Goal: Task Accomplishment & Management: Complete application form

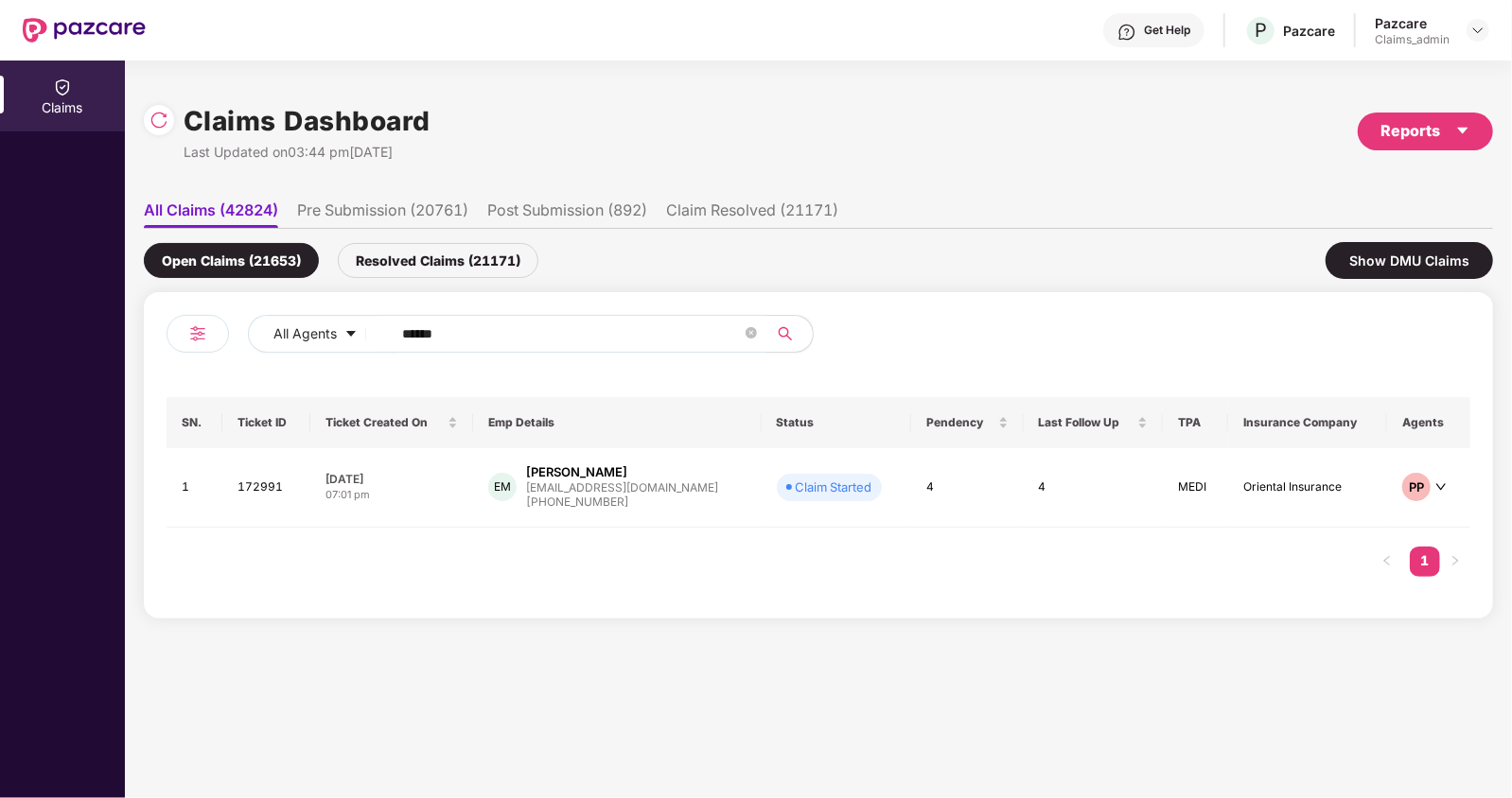
click at [1495, 24] on header "Get Help P Pazcare Pazcare Claims_admin" at bounding box center [756, 30] width 1512 height 61
click at [1486, 27] on div at bounding box center [1478, 31] width 23 height 23
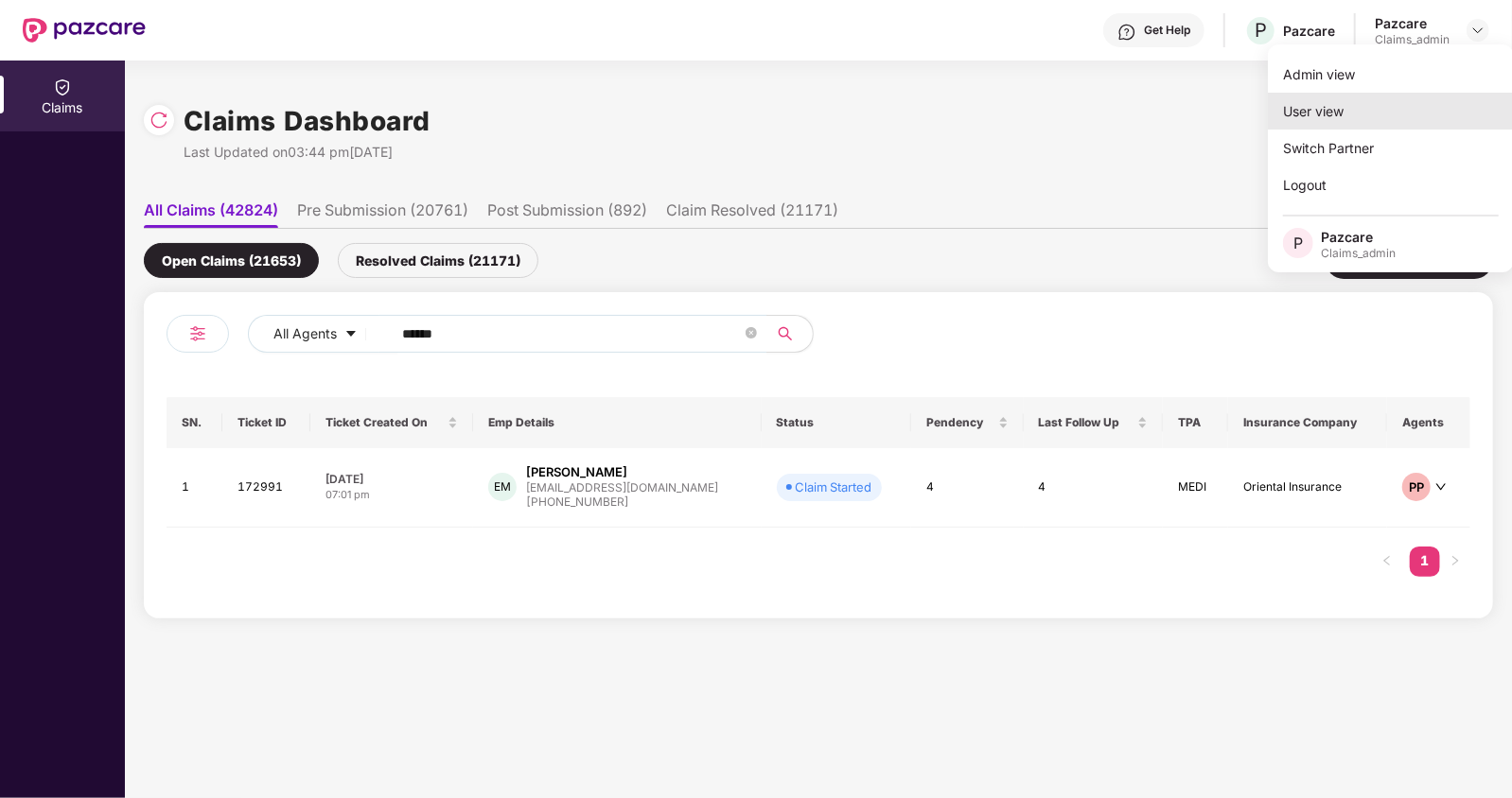
click at [1303, 108] on div "User view" at bounding box center [1390, 111] width 246 height 37
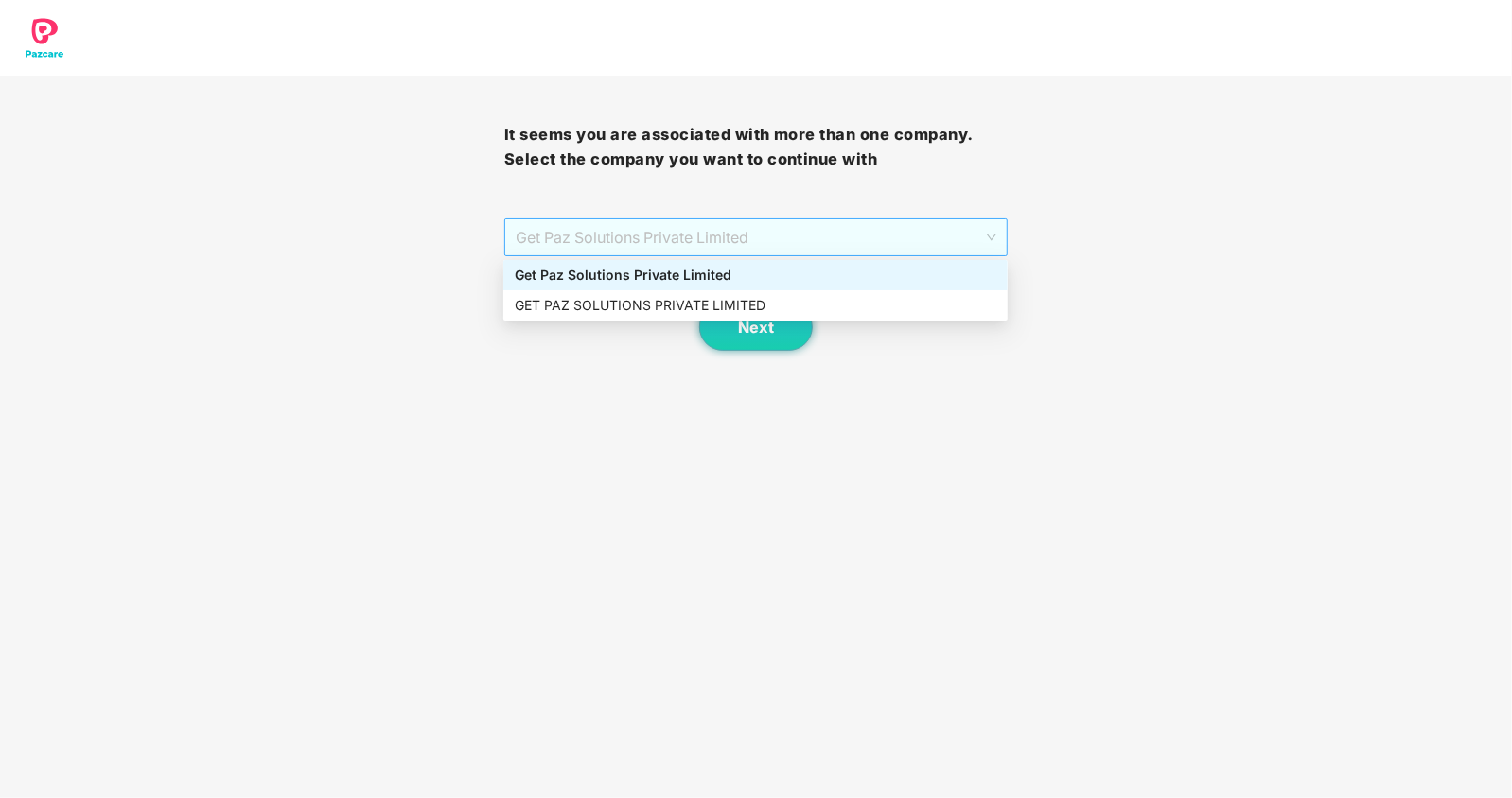
click at [566, 234] on span "Get Paz Solutions Private Limited" at bounding box center [756, 236] width 482 height 36
click at [504, 373] on body "It seems you are associated with more than one company. Select the company you …" at bounding box center [756, 399] width 1512 height 798
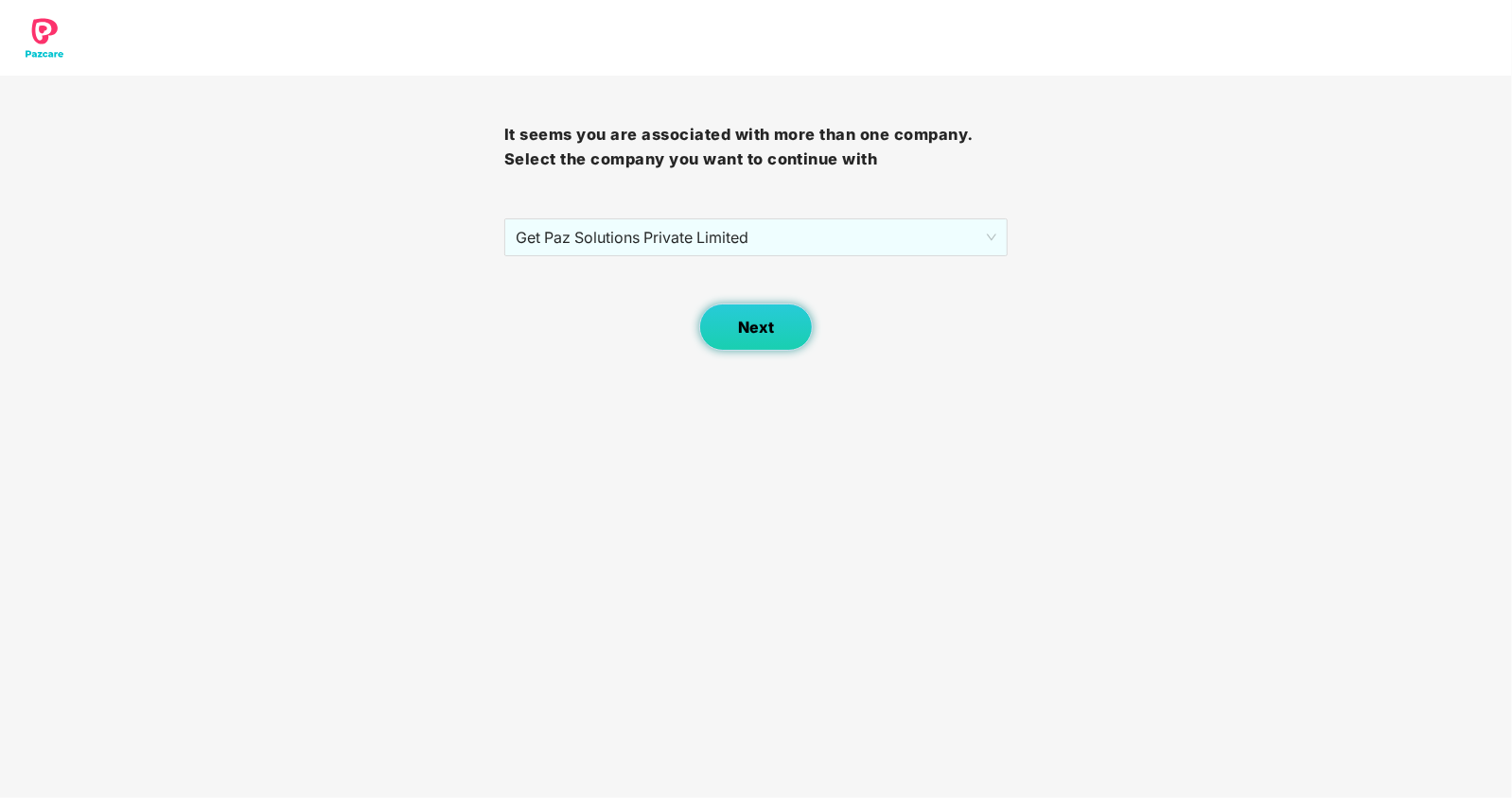
click at [710, 336] on button "Next" at bounding box center [756, 327] width 114 height 47
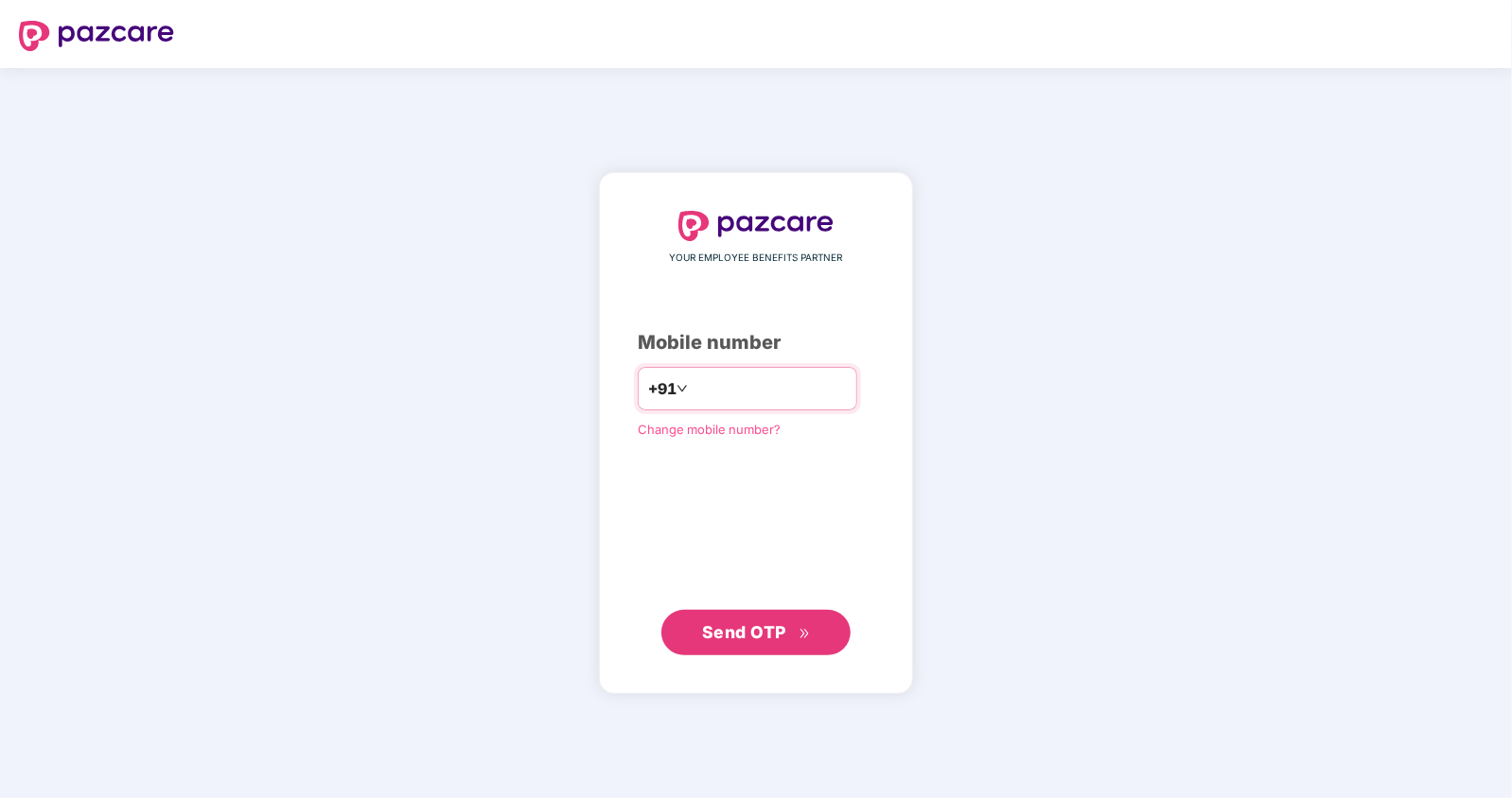
click at [691, 394] on input "********" at bounding box center [769, 388] width 155 height 30
type input "**********"
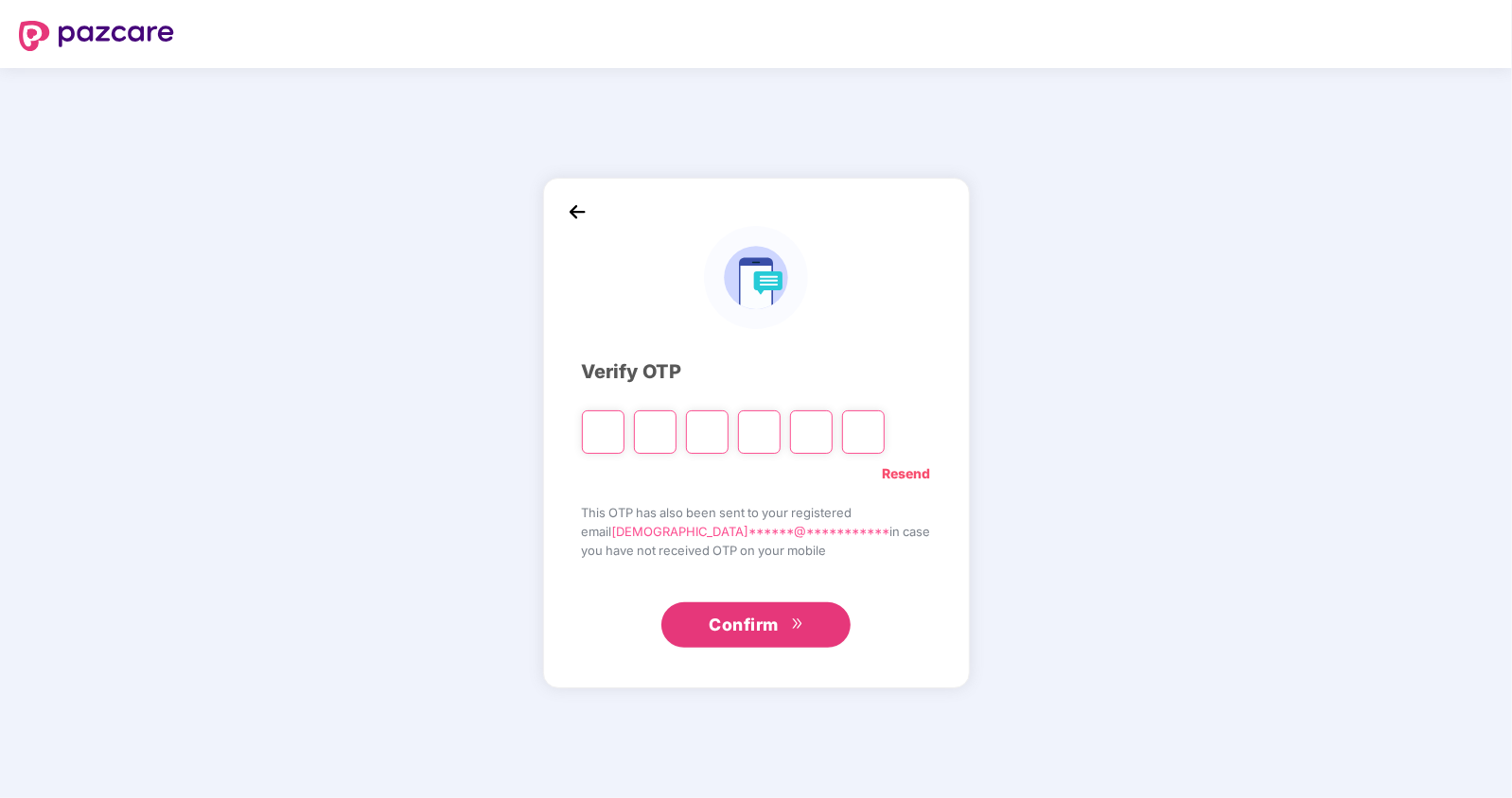
type input "*"
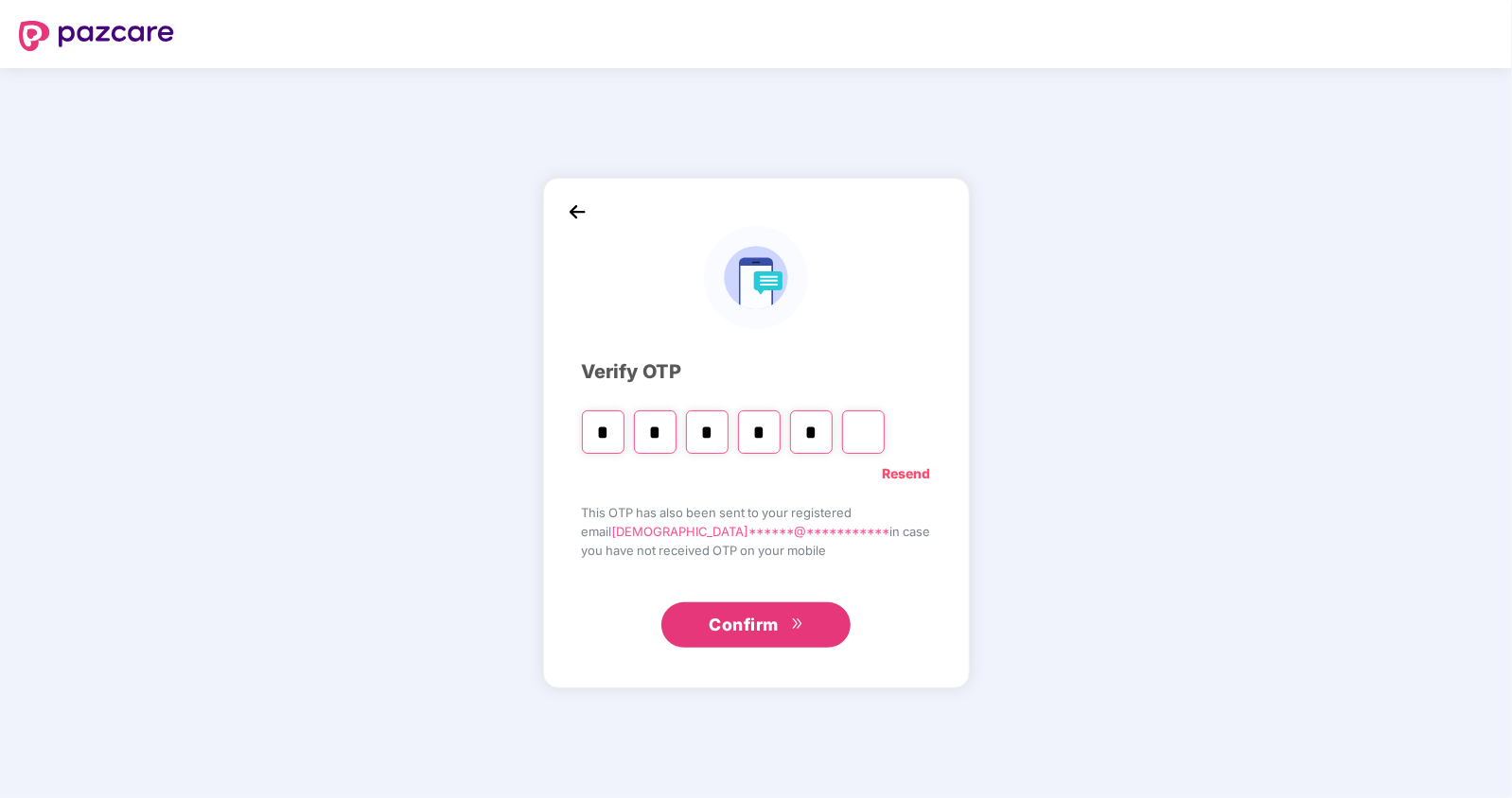
type input "*"
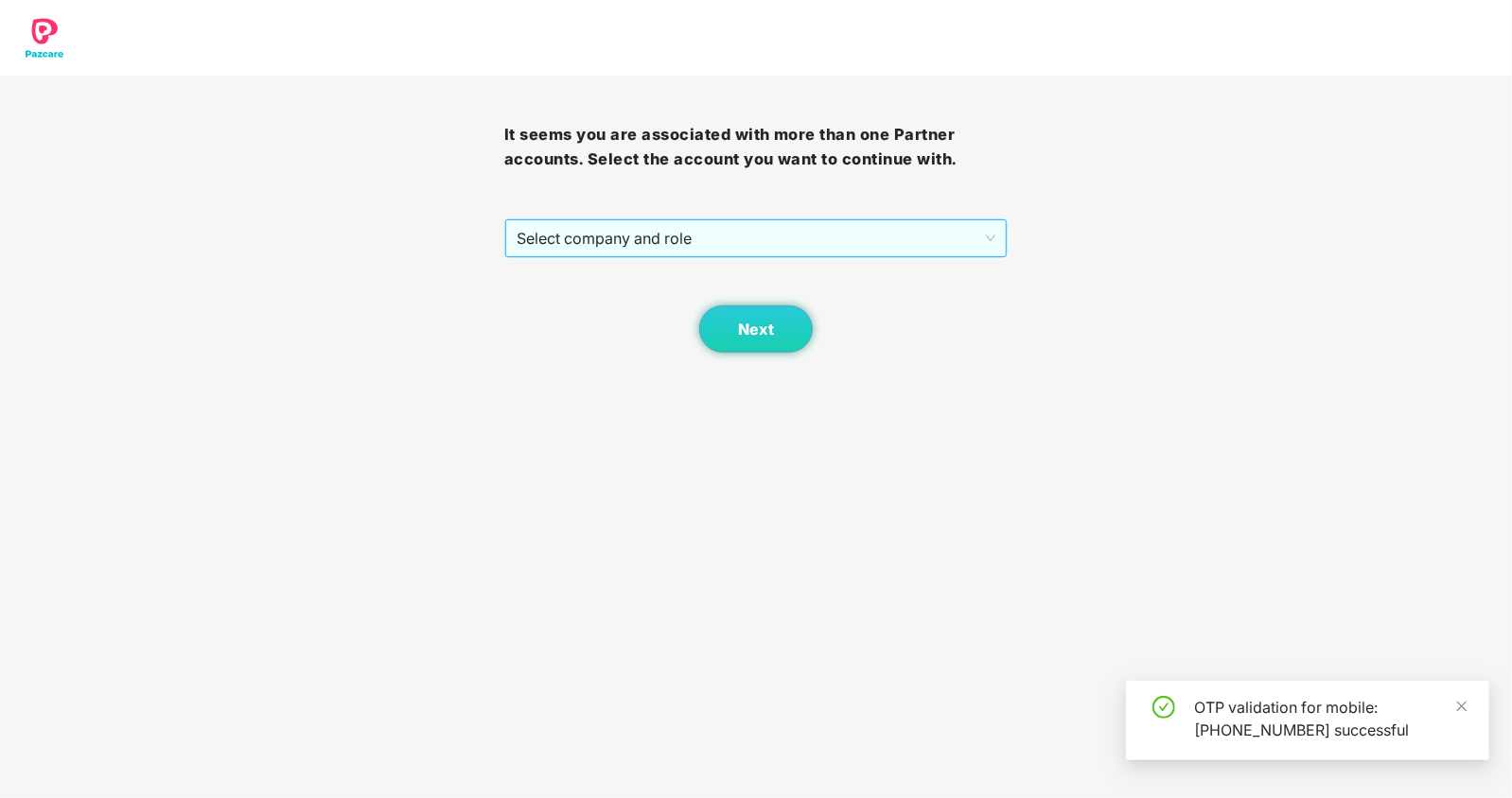
click at [620, 257] on div "Select company and role" at bounding box center [756, 237] width 504 height 40
click at [620, 257] on div "Select company and role" at bounding box center [756, 237] width 502 height 38
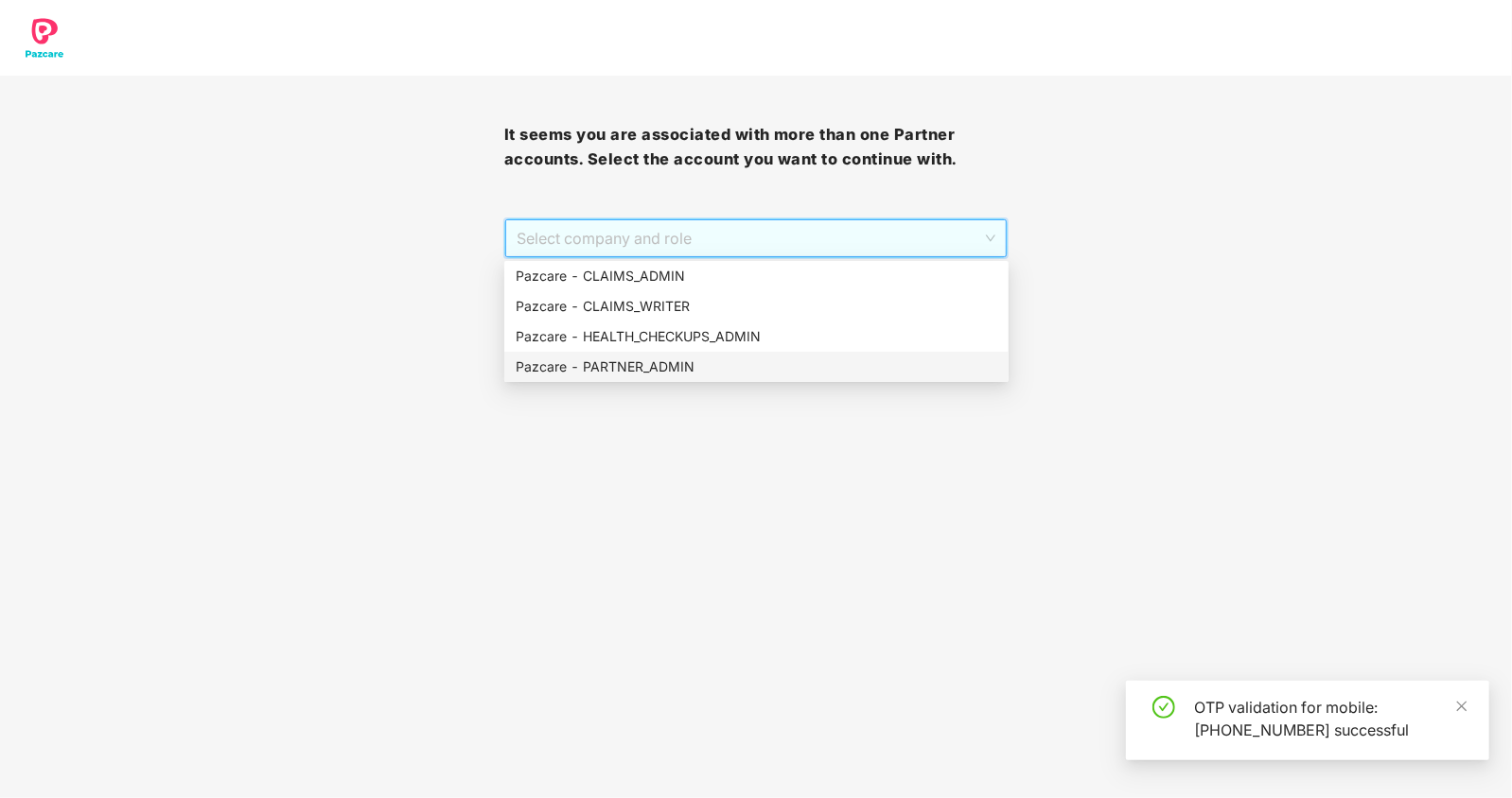
click at [635, 359] on div "Pazcare - PARTNER_ADMIN" at bounding box center [756, 367] width 482 height 21
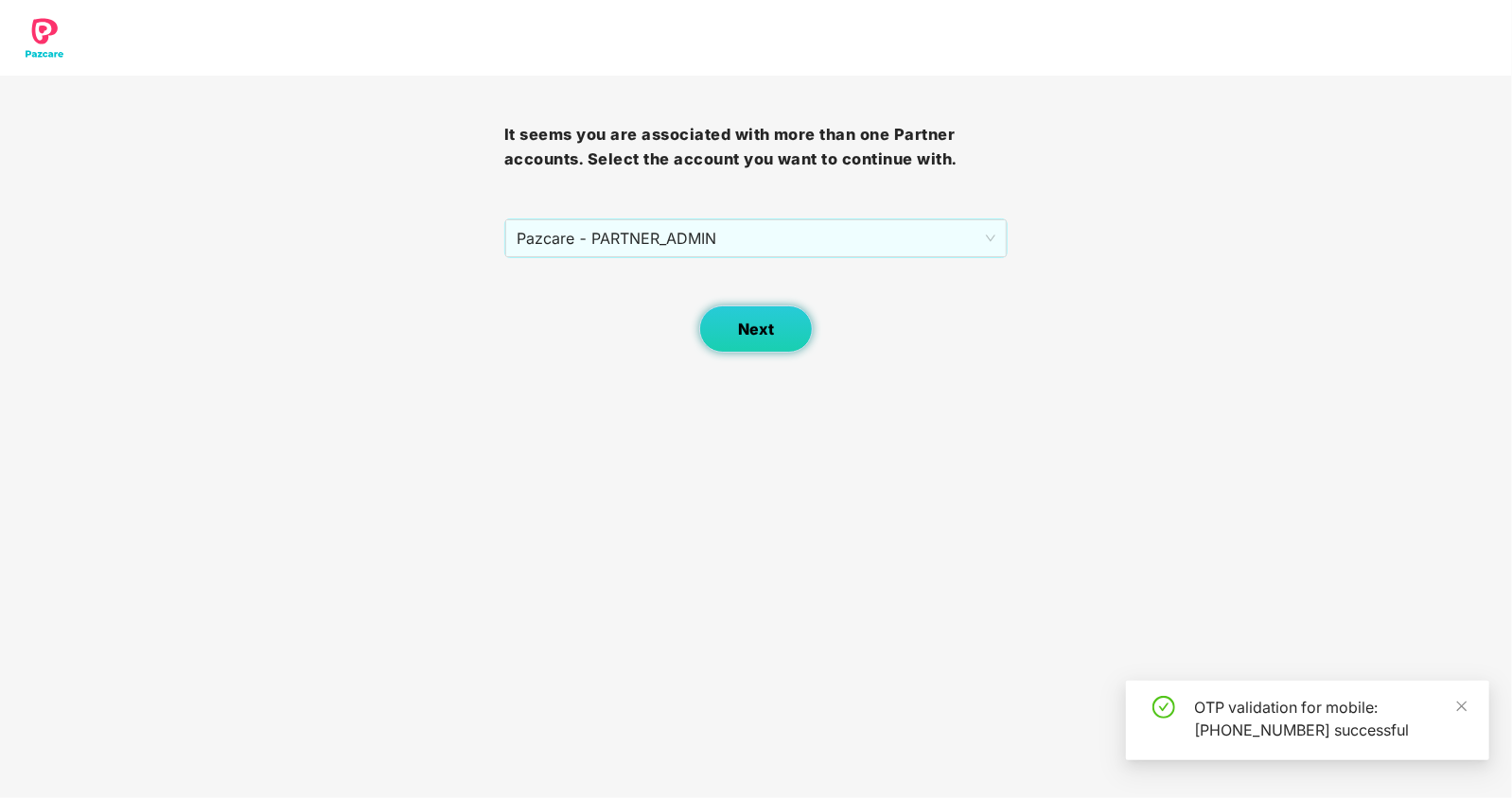
click at [736, 321] on button "Next" at bounding box center [756, 328] width 114 height 47
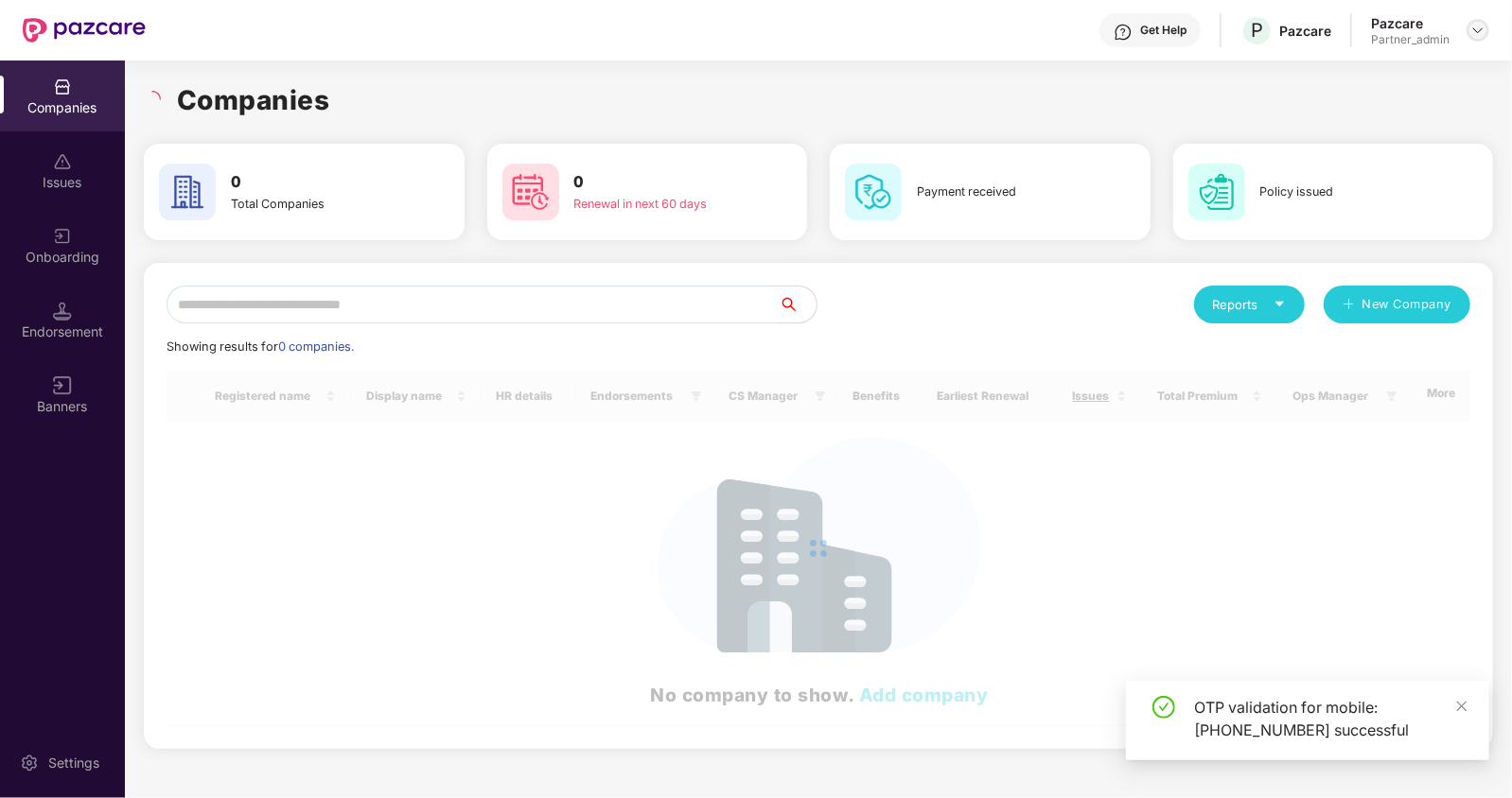
click at [1478, 26] on img at bounding box center [1478, 31] width 15 height 15
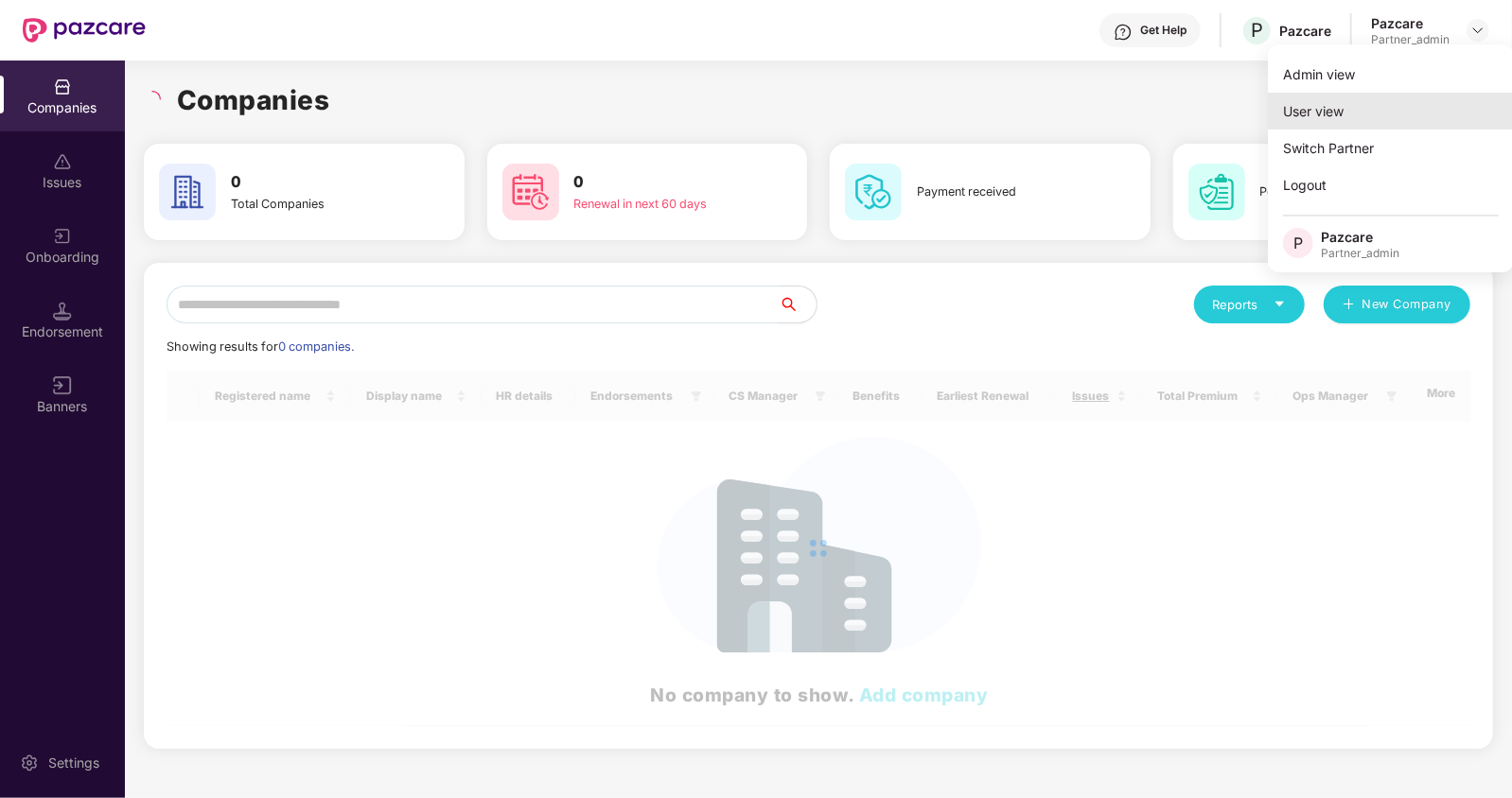
click at [1308, 115] on div "User view" at bounding box center [1390, 111] width 246 height 37
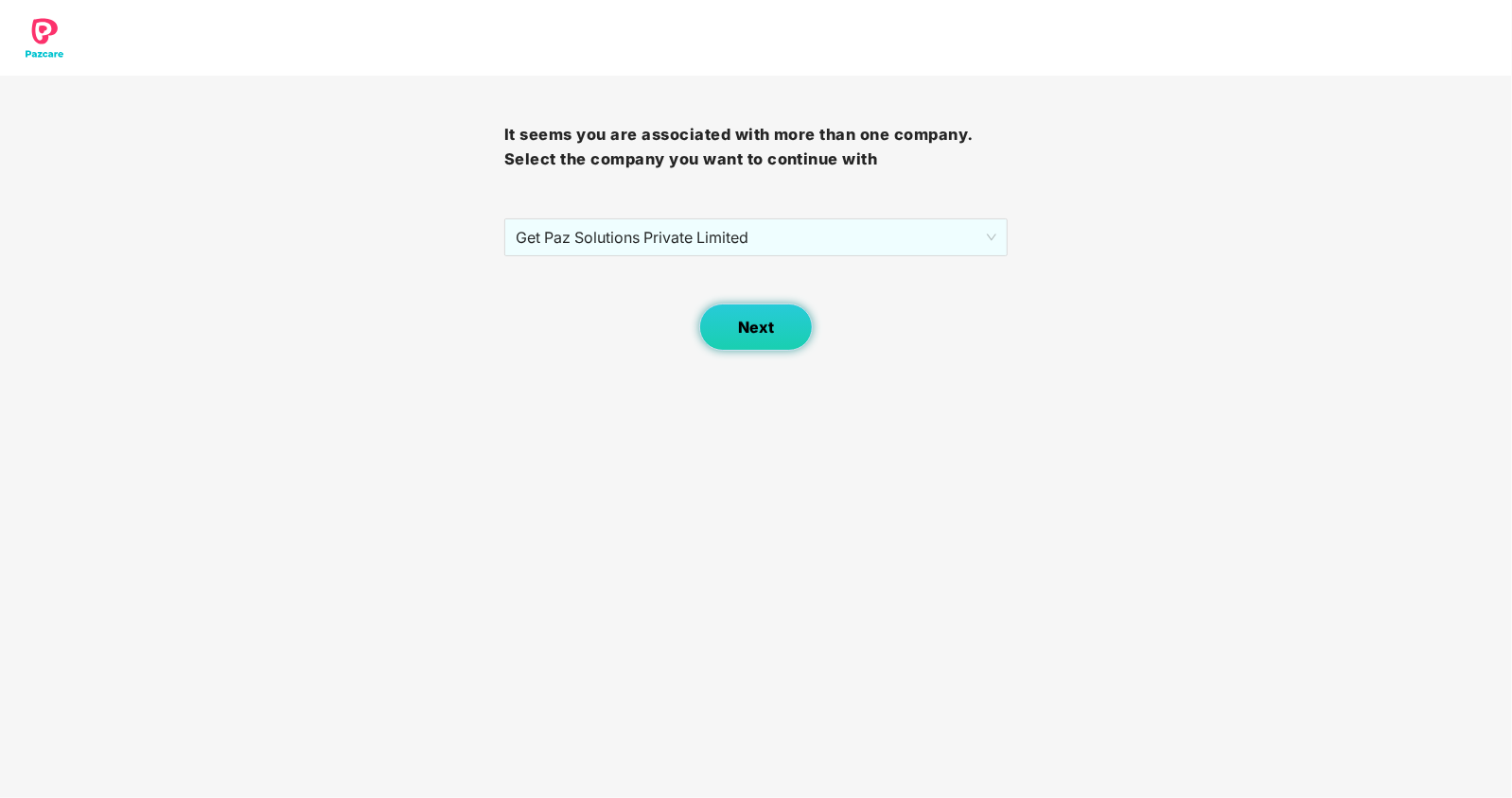
click at [757, 325] on span "Next" at bounding box center [755, 327] width 36 height 18
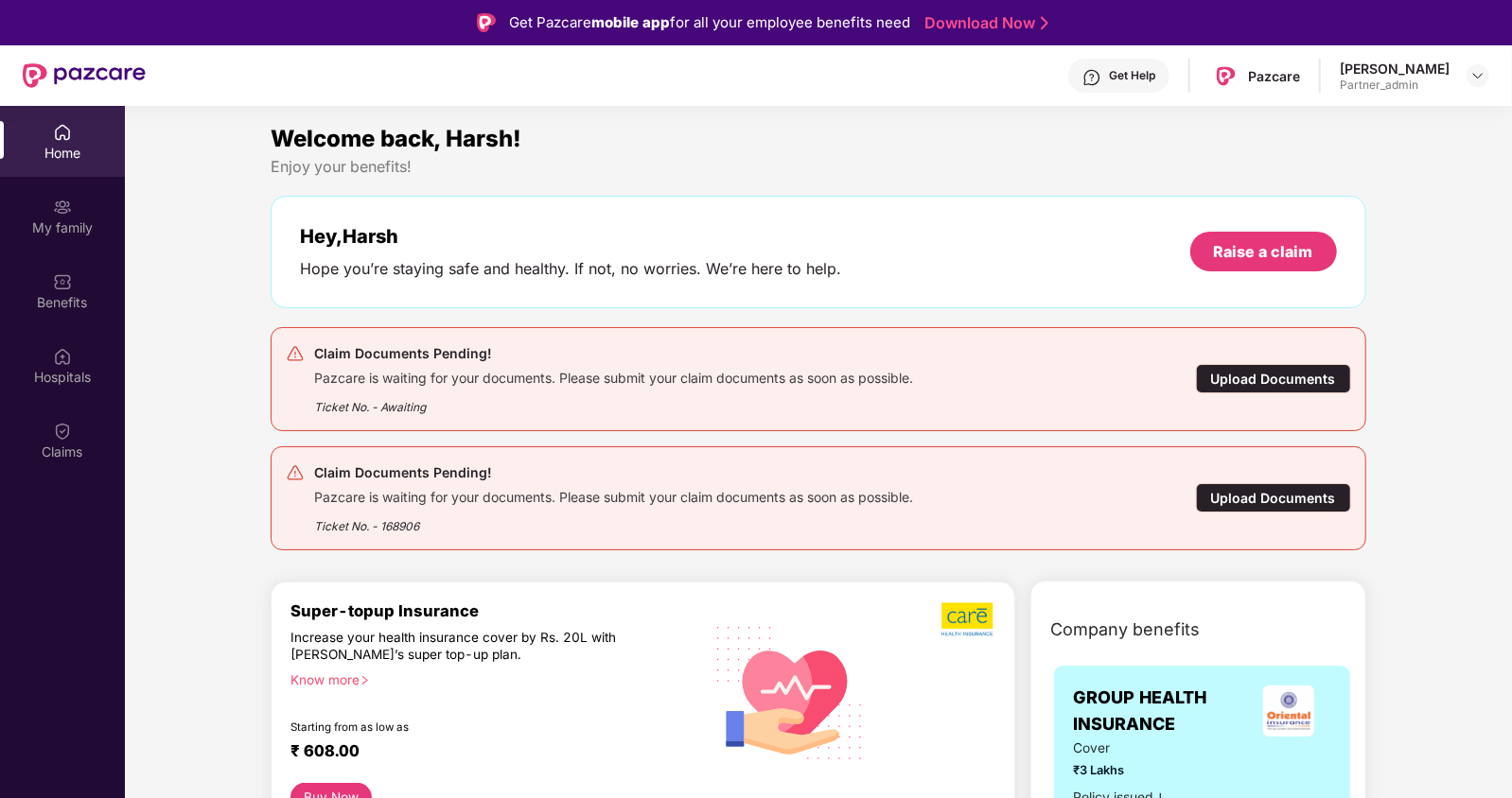
click at [1244, 351] on div "Claim Documents Pending! Pazcare is waiting for your documents. Please submit y…" at bounding box center [818, 379] width 1064 height 73
click at [1244, 371] on div "Upload Documents" at bounding box center [1274, 378] width 155 height 29
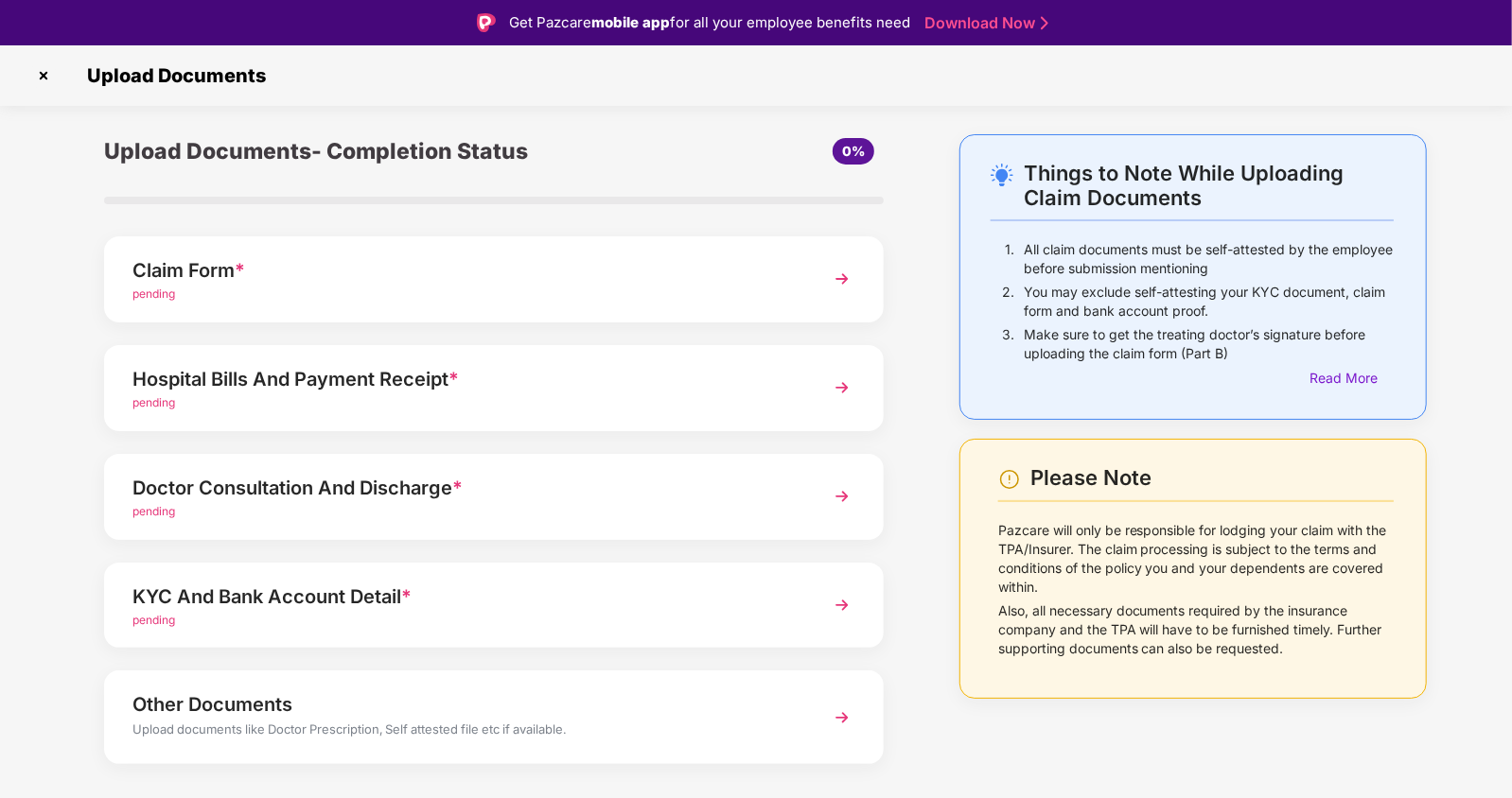
click at [42, 77] on img at bounding box center [42, 75] width 30 height 30
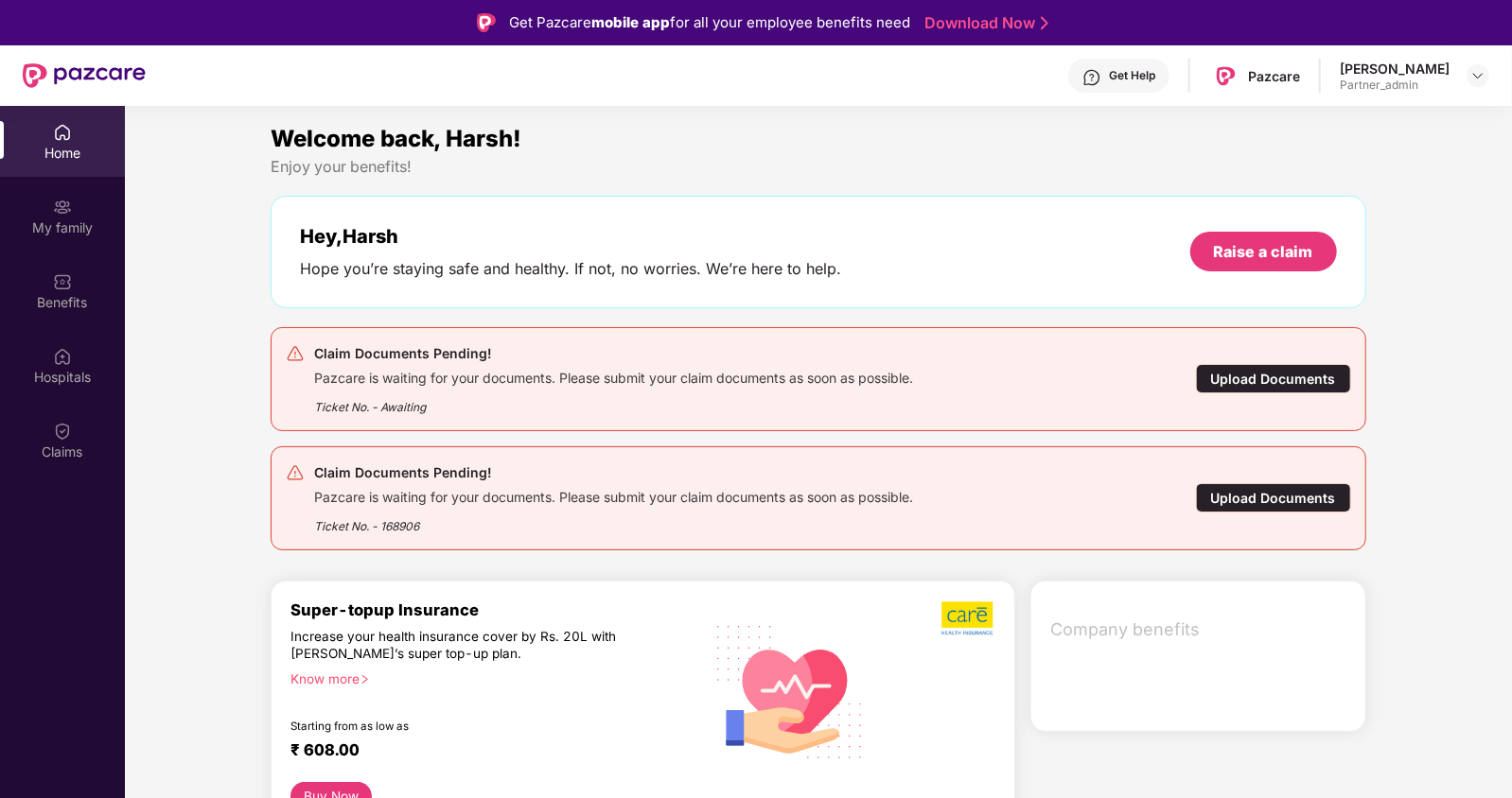
click at [1242, 254] on div "Raise a claim" at bounding box center [1263, 252] width 99 height 21
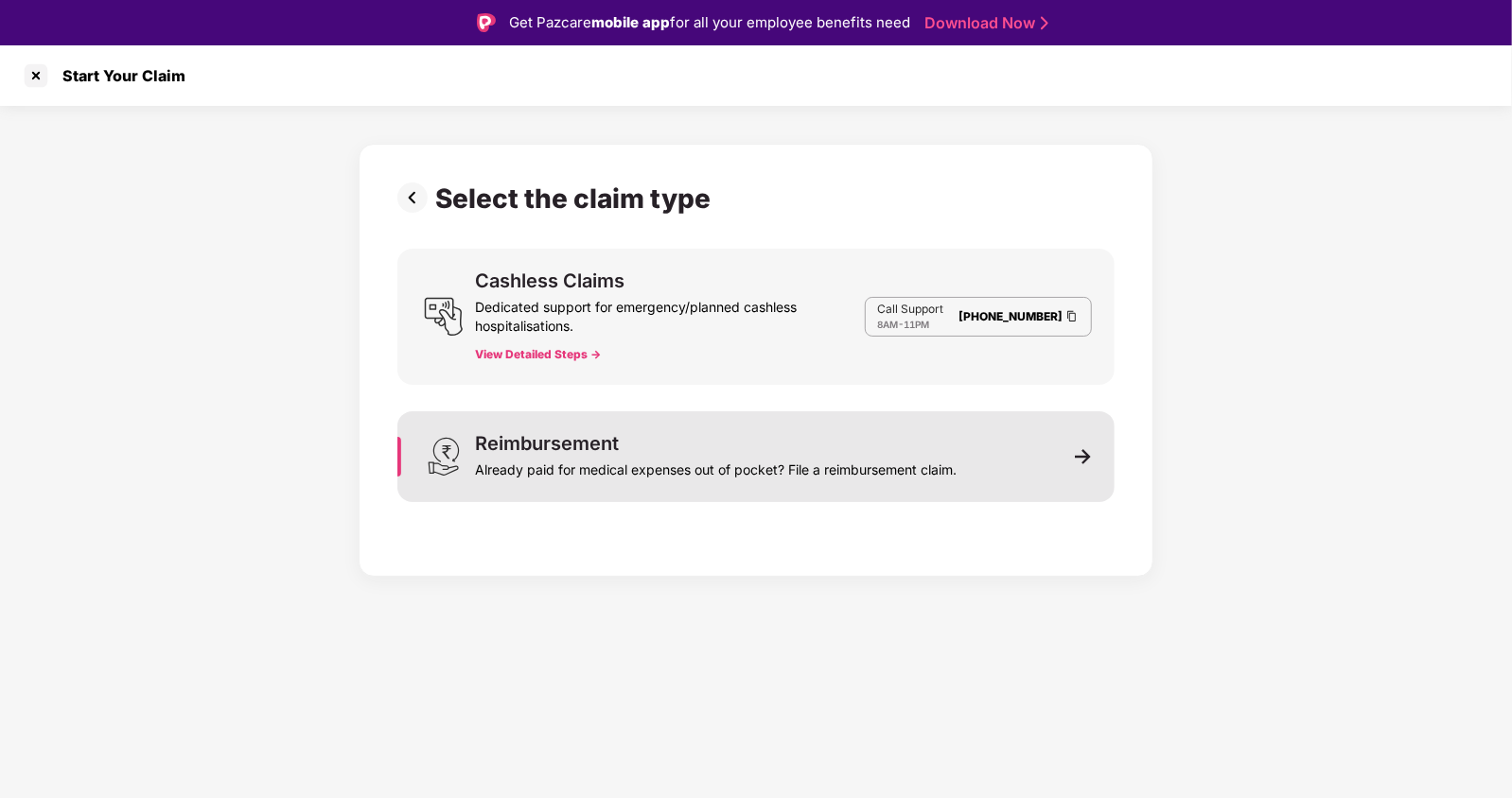
click at [545, 439] on div "Reimbursement" at bounding box center [546, 444] width 144 height 19
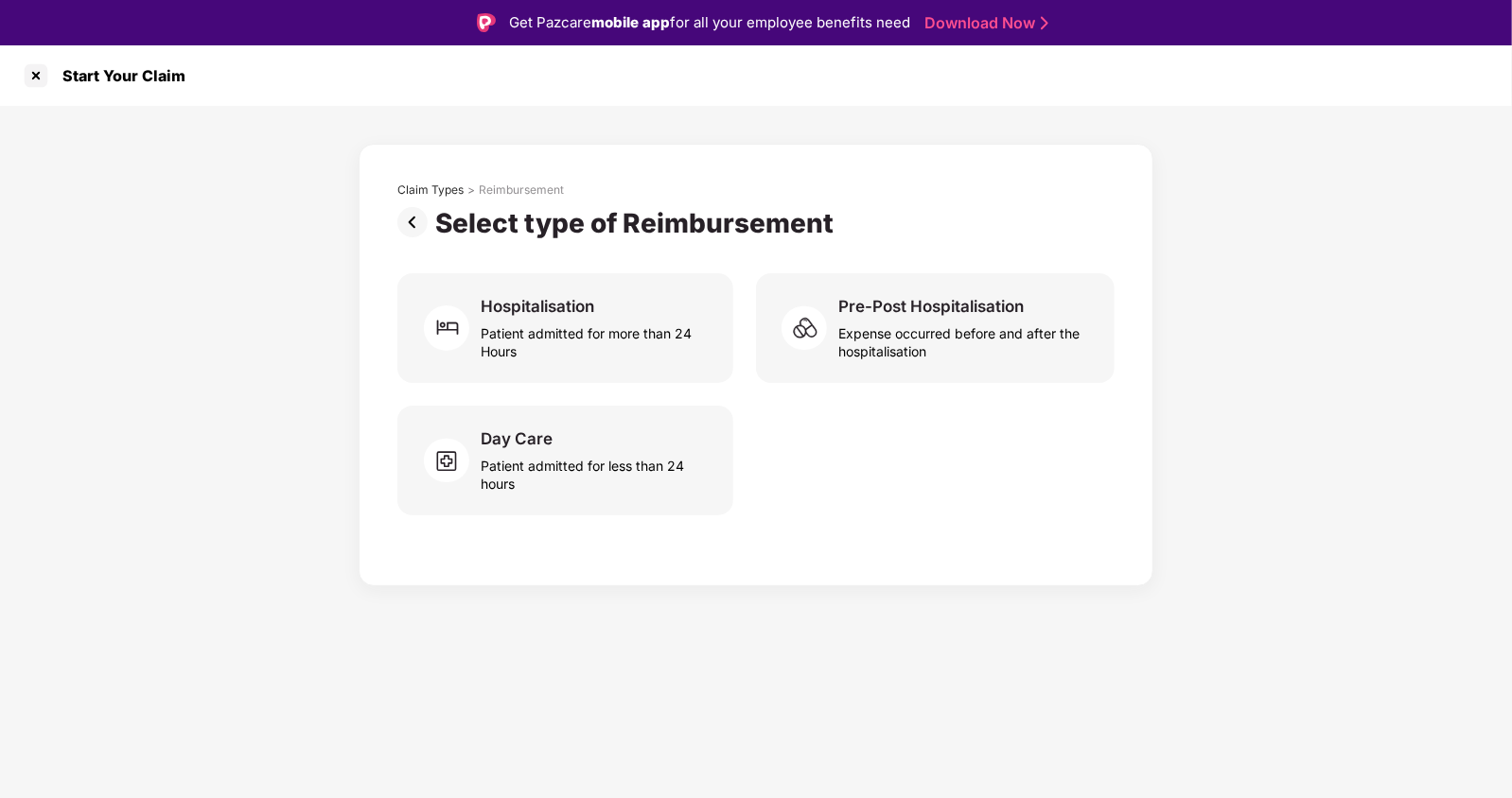
click at [411, 223] on img at bounding box center [416, 222] width 38 height 30
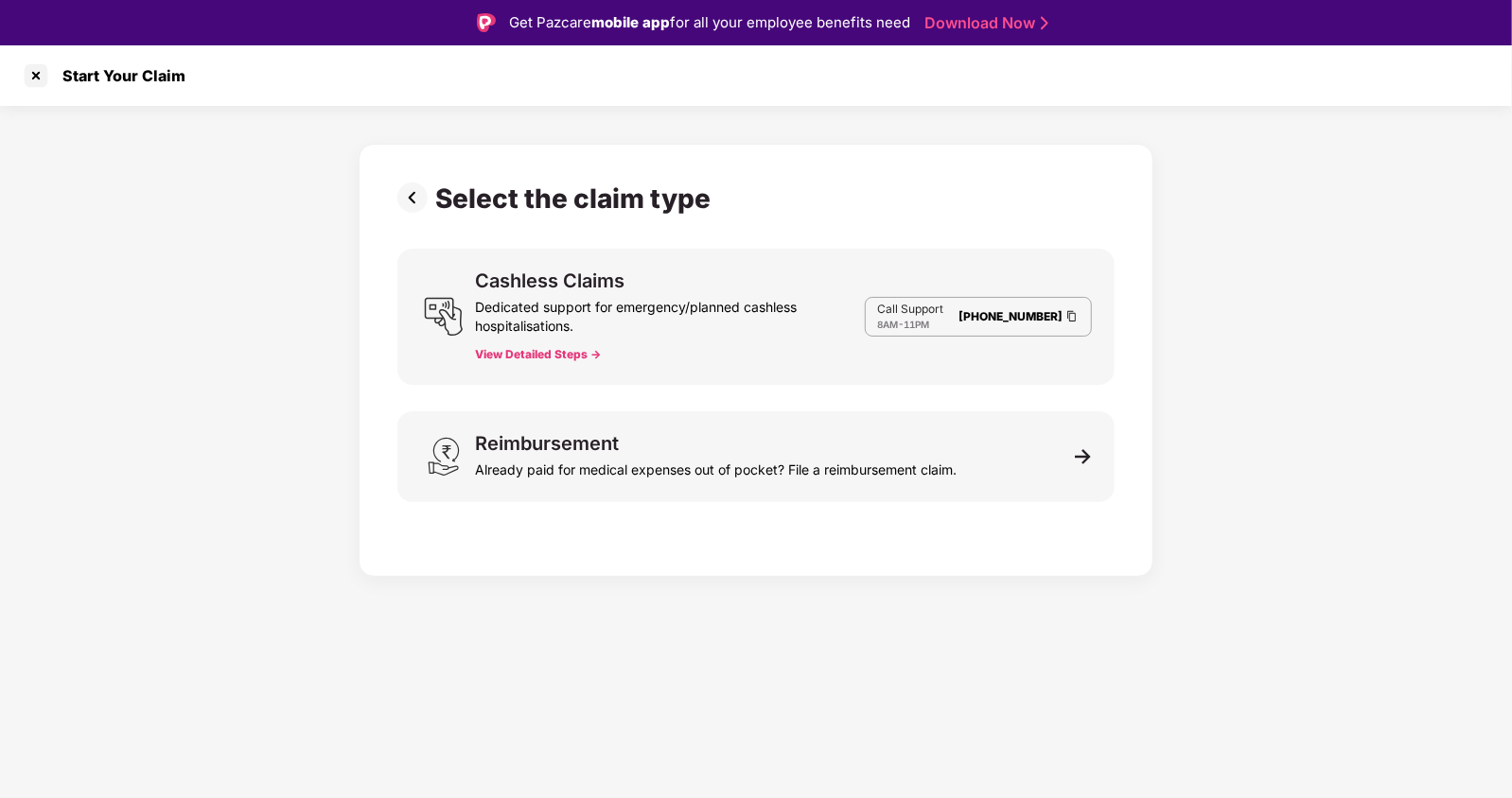
click at [418, 208] on img at bounding box center [416, 197] width 38 height 30
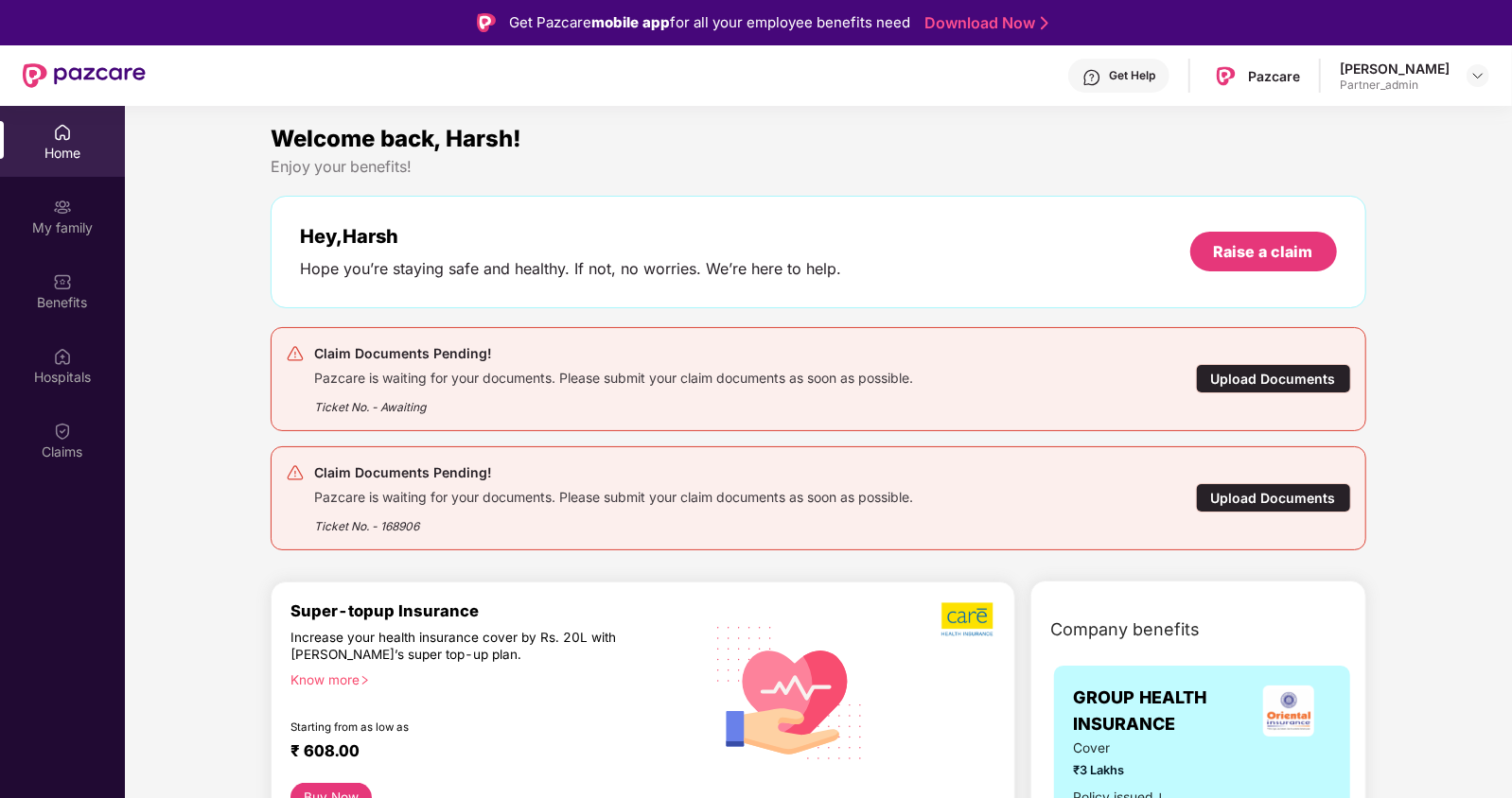
click at [1265, 371] on div "Upload Documents" at bounding box center [1274, 378] width 155 height 29
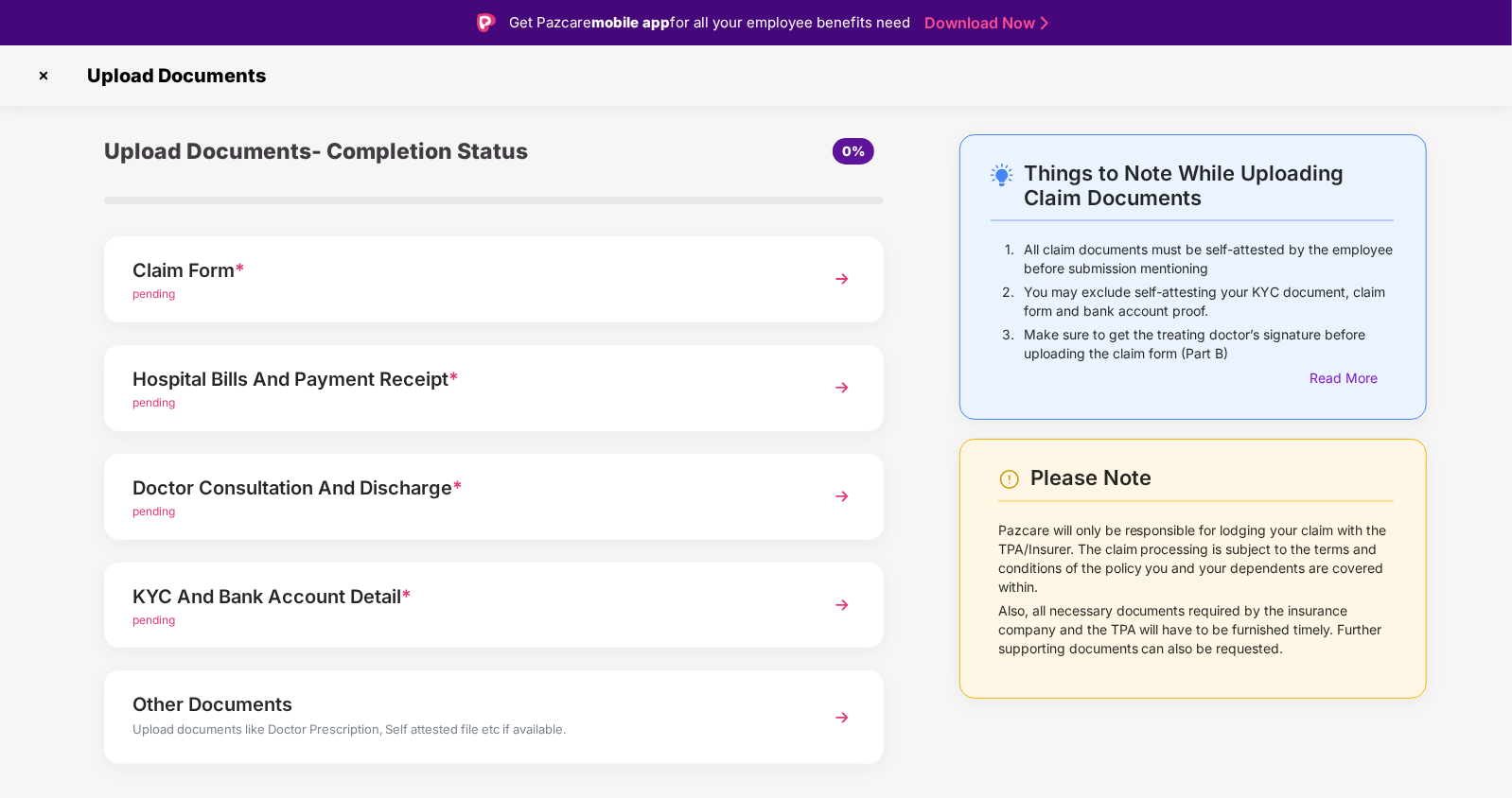
scroll to position [37, 0]
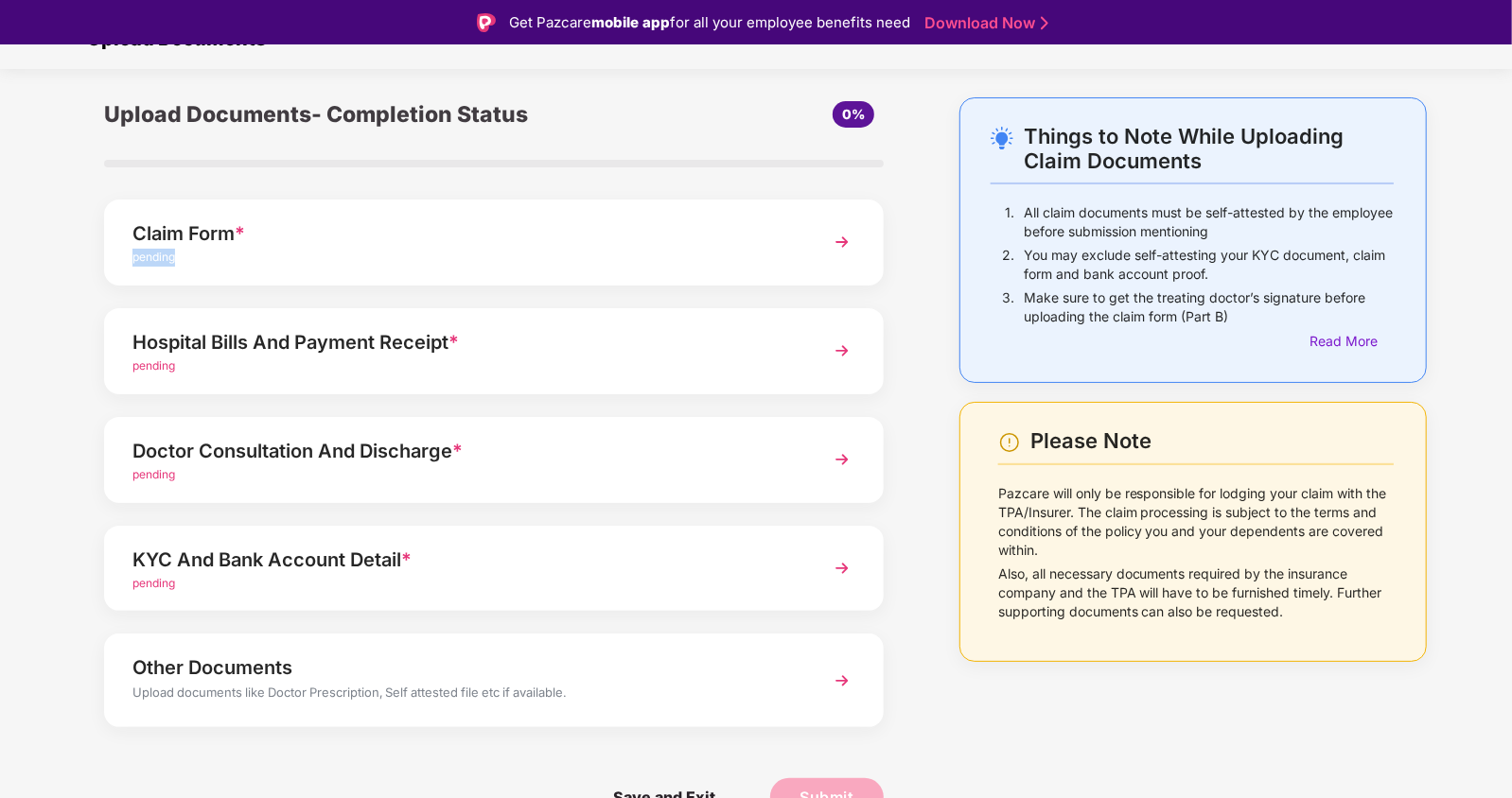
click at [214, 249] on div "pending" at bounding box center [463, 258] width 662 height 18
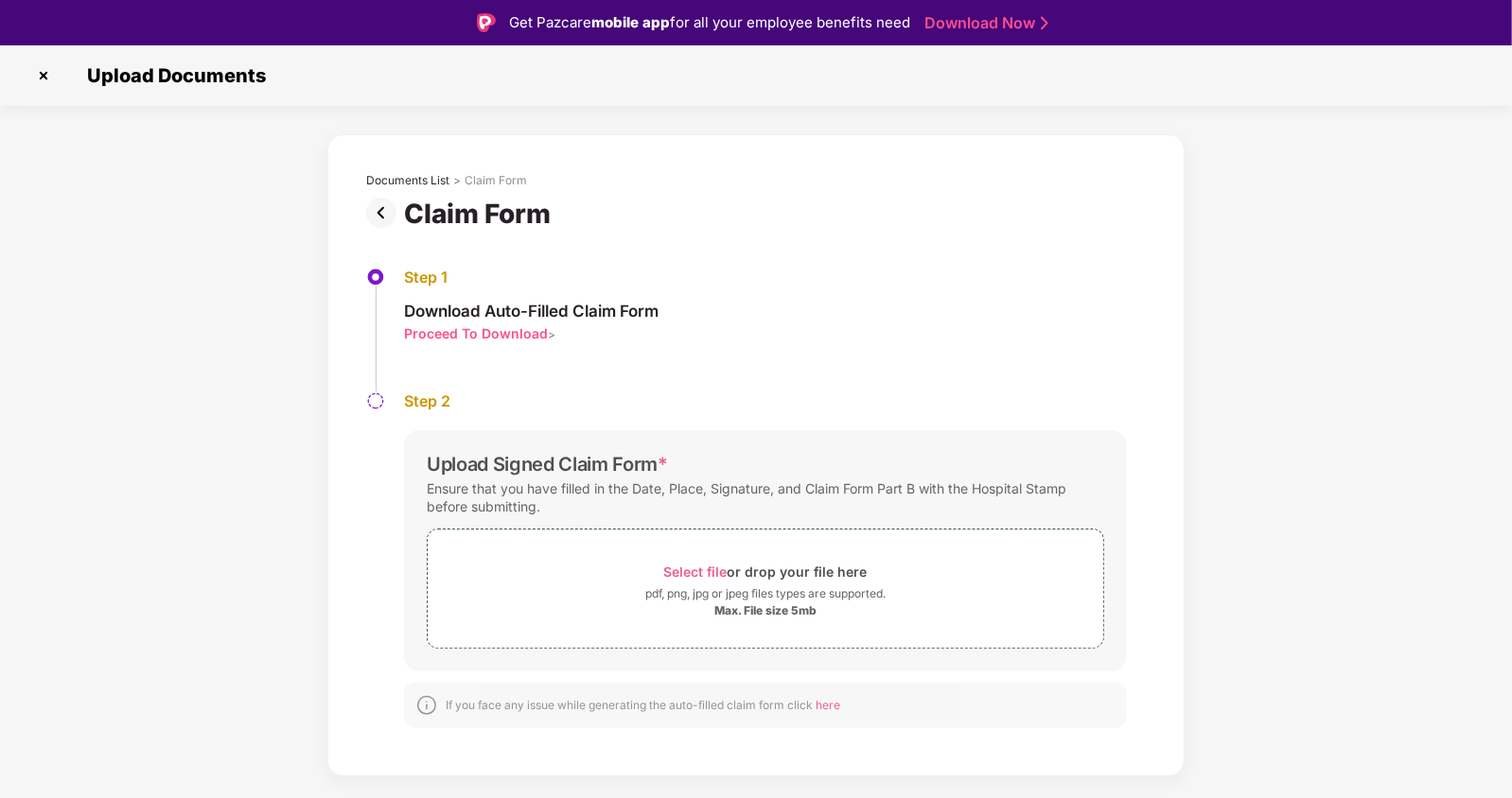
click at [389, 206] on img at bounding box center [384, 212] width 38 height 30
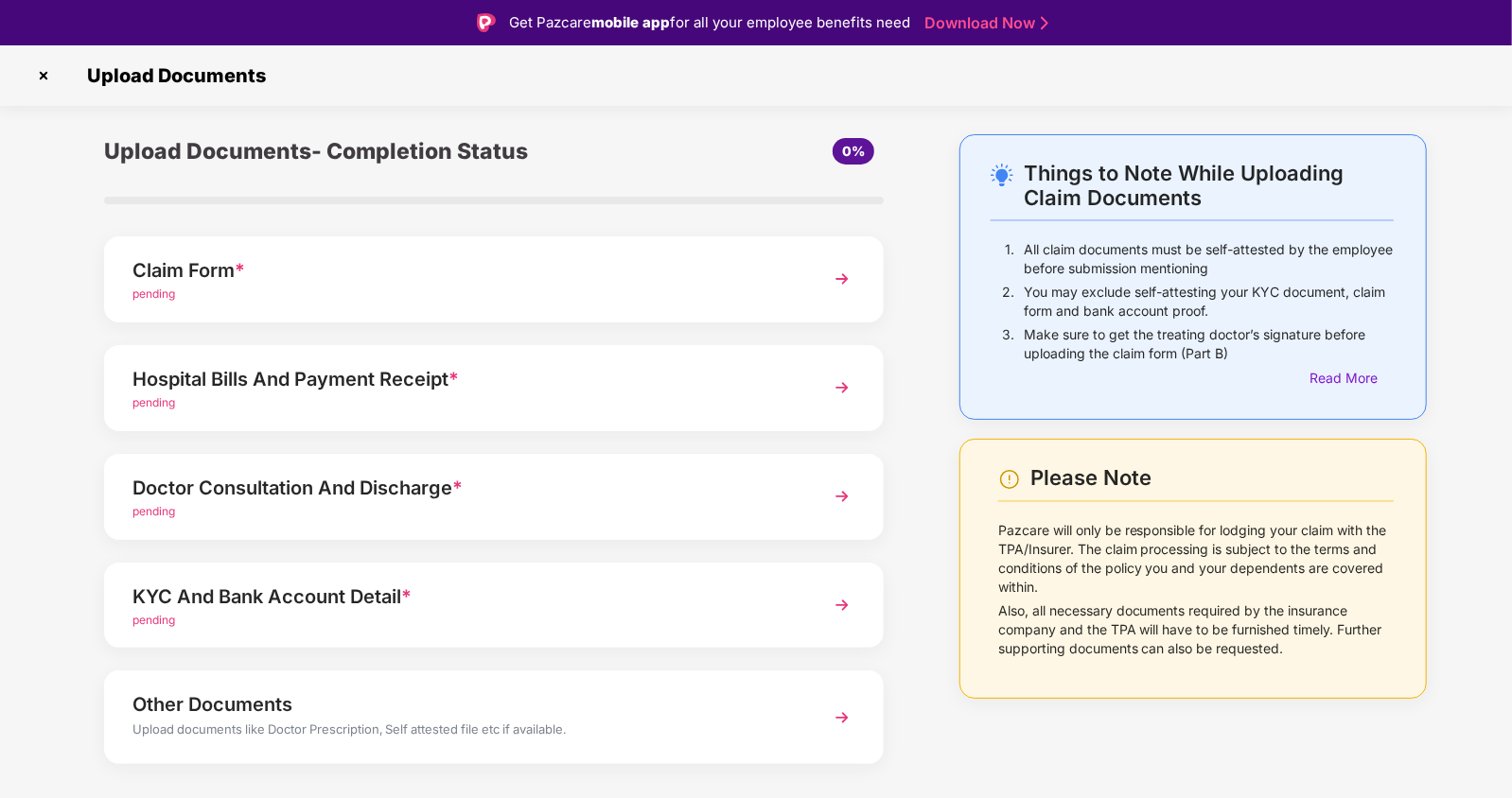
scroll to position [37, 0]
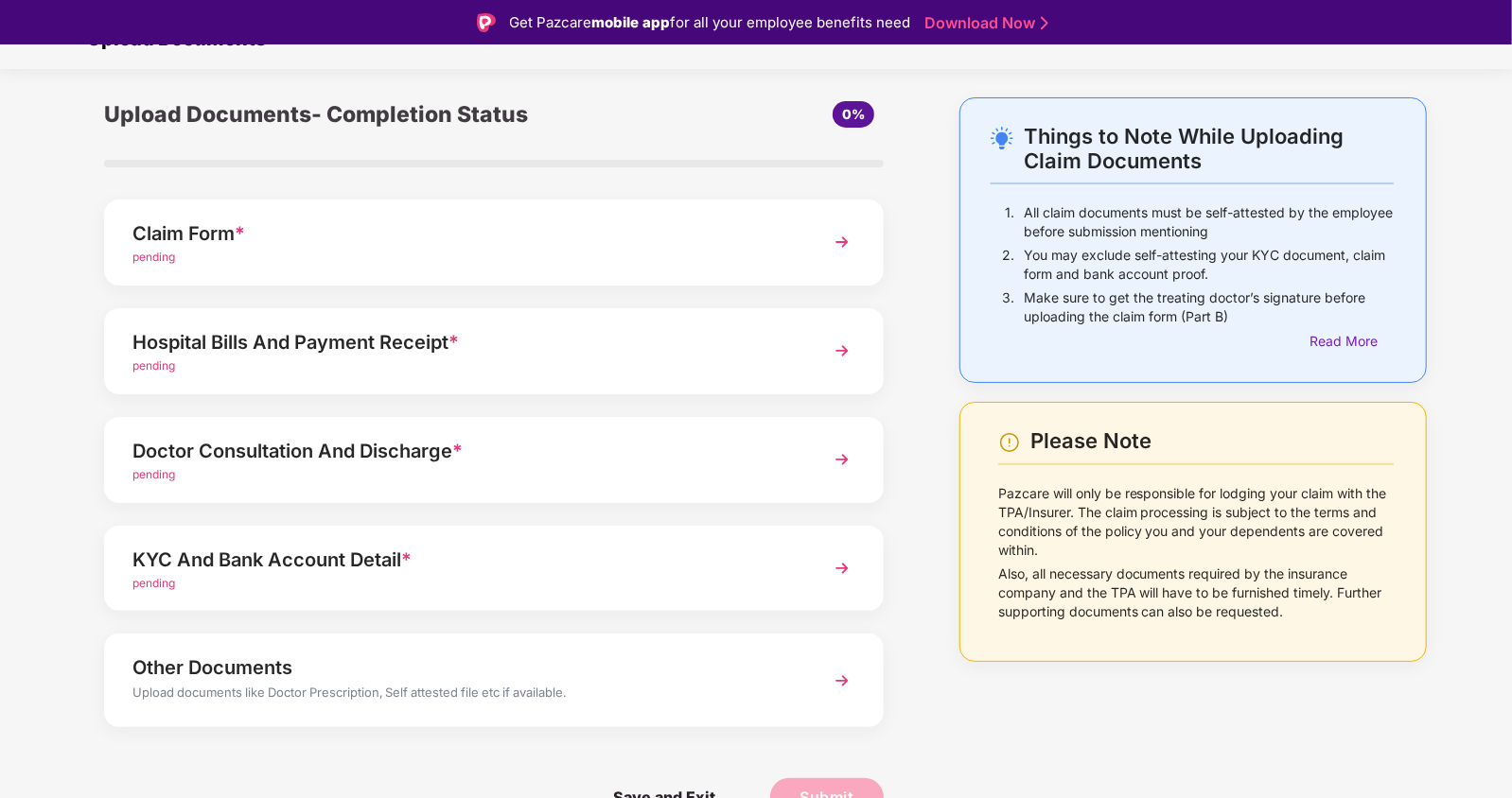
click at [356, 375] on div "Hospital Bills And Payment Receipt * pending" at bounding box center [493, 350] width 779 height 86
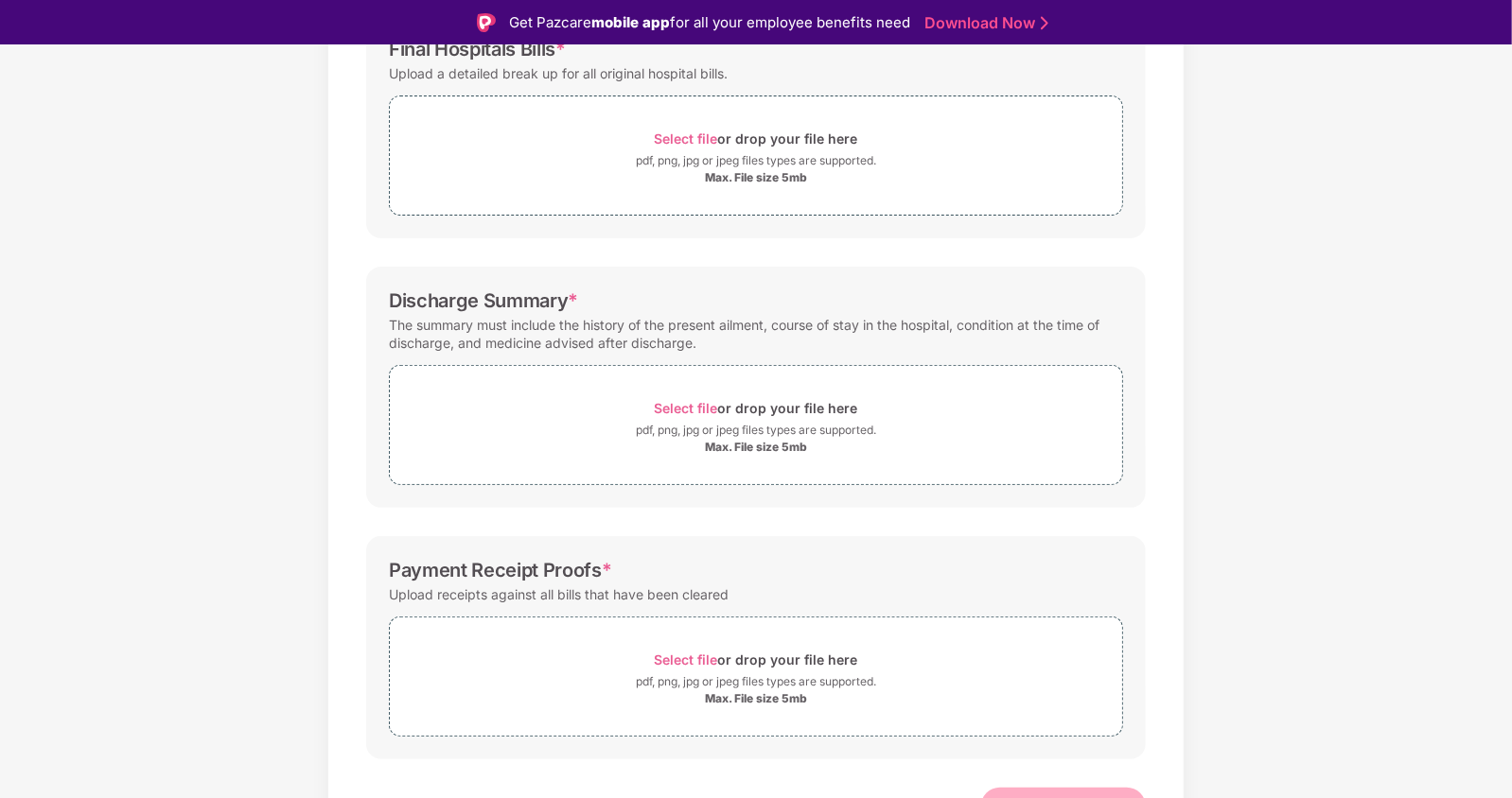
scroll to position [346, 0]
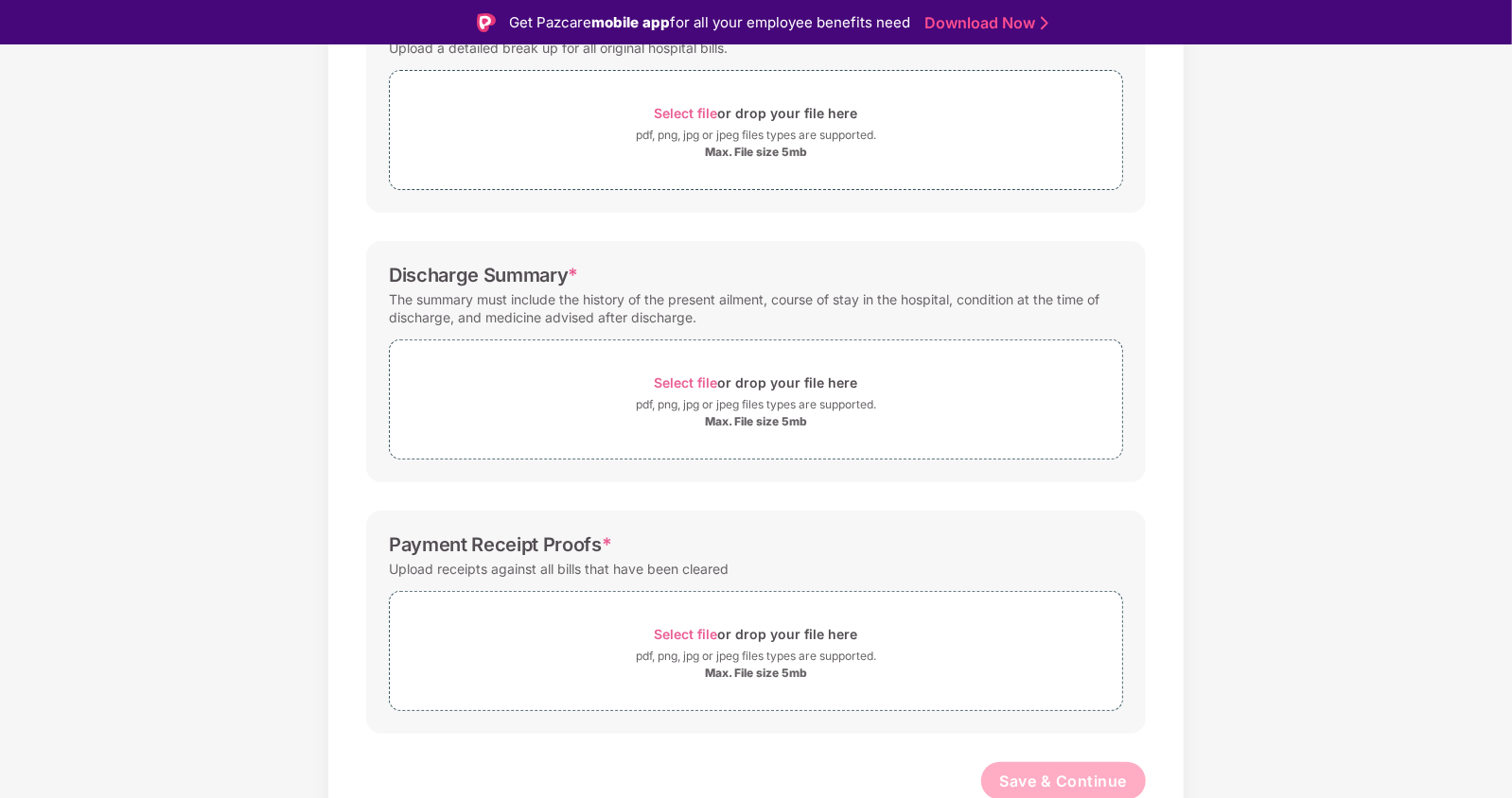
click at [510, 567] on div "Upload receipts against all bills that have been cleared" at bounding box center [559, 568] width 340 height 25
click at [505, 534] on div "Payment Receipt Proofs *" at bounding box center [500, 545] width 223 height 23
drag, startPoint x: 395, startPoint y: 543, endPoint x: 611, endPoint y: 544, distance: 216.0
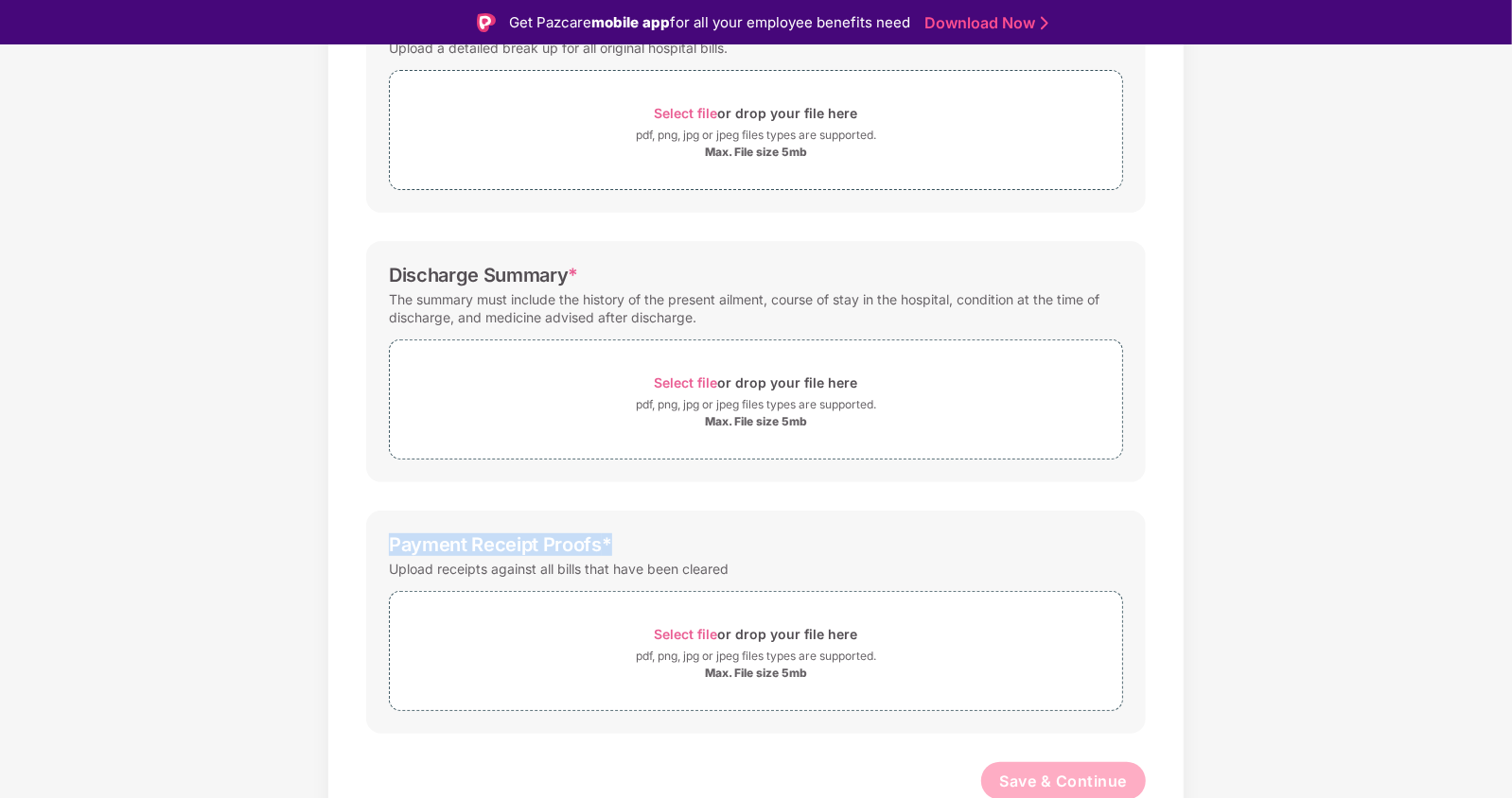
click at [612, 543] on div "Payment Receipt Proofs * Upload receipts against all bills that have been clear…" at bounding box center [755, 621] width 779 height 223
drag, startPoint x: 764, startPoint y: 567, endPoint x: 331, endPoint y: 569, distance: 433.0
click at [331, 569] on div "Documents List > Hospital bills and Payment receipt Hospital bills and Payment …" at bounding box center [756, 318] width 857 height 1059
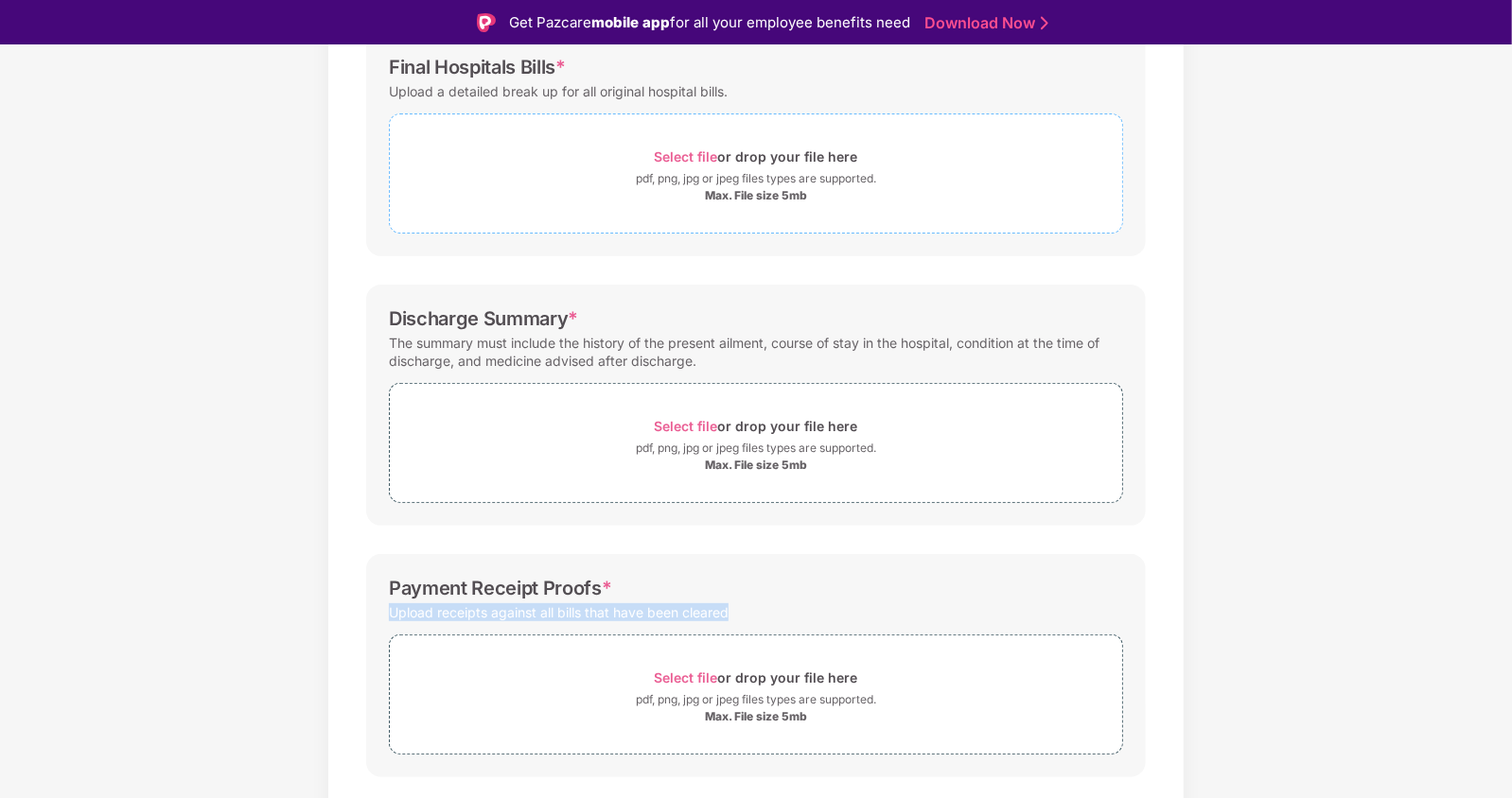
scroll to position [345, 0]
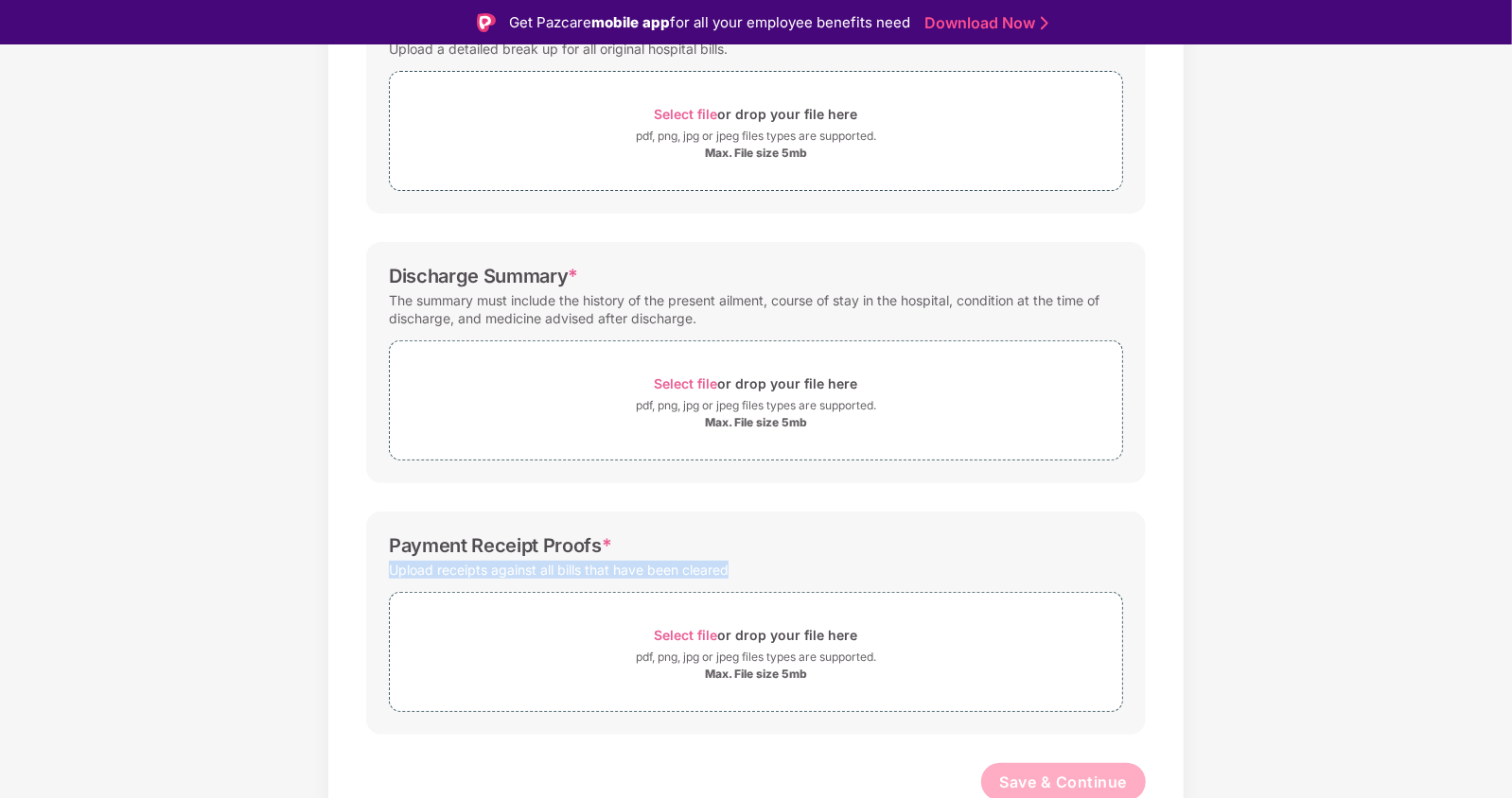
click at [534, 568] on div "Upload receipts against all bills that have been cleared" at bounding box center [559, 569] width 340 height 25
click at [709, 568] on div "Upload receipts against all bills that have been cleared" at bounding box center [559, 569] width 340 height 25
drag, startPoint x: 739, startPoint y: 568, endPoint x: 388, endPoint y: 570, distance: 351.0
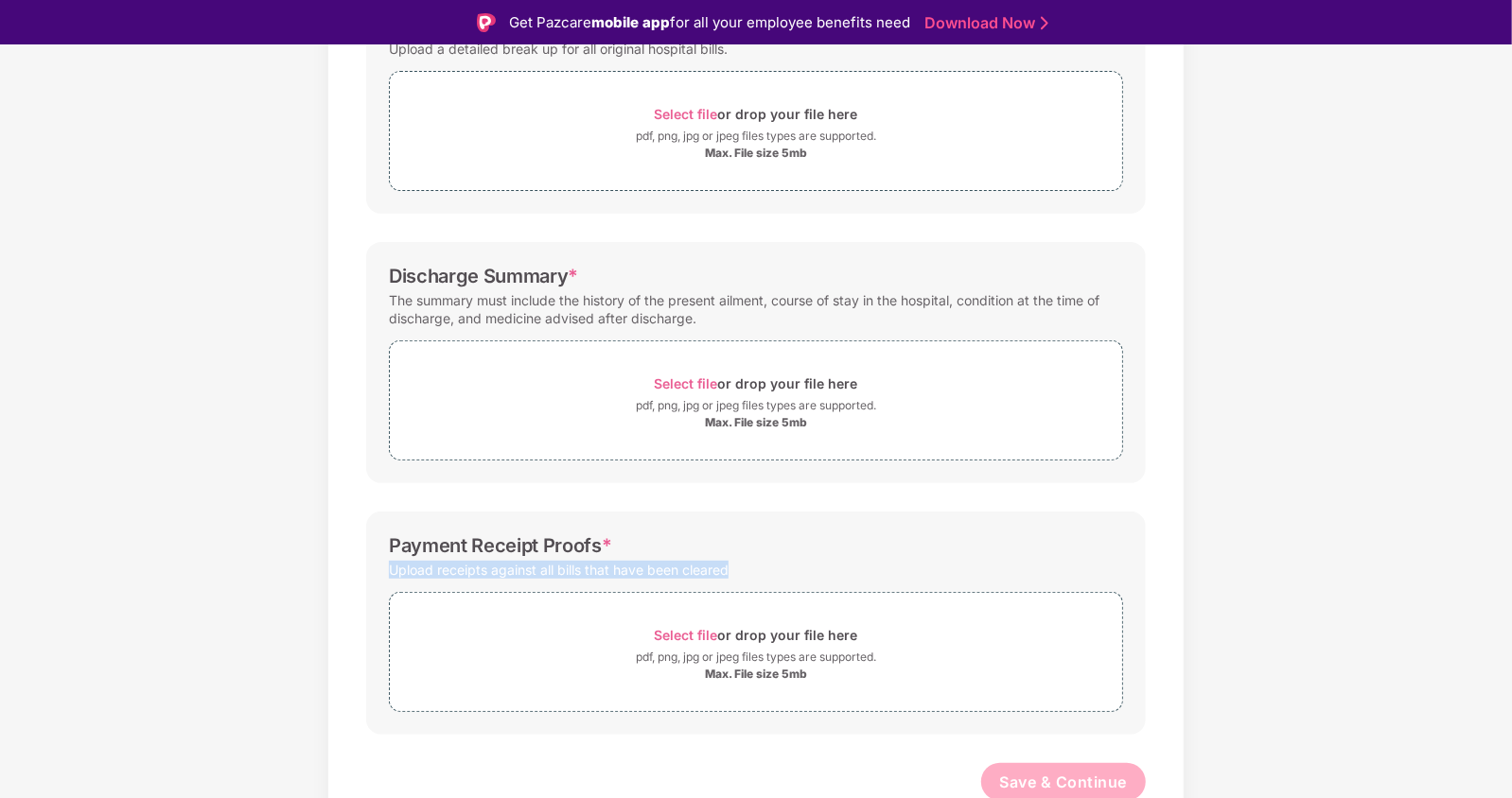
click at [389, 570] on div "Upload receipts against all bills that have been cleared" at bounding box center [756, 569] width 734 height 25
click at [404, 568] on div "Upload receipts against all bills that have been cleared" at bounding box center [559, 569] width 340 height 25
click at [434, 559] on div "Upload receipts against all bills that have been cleared" at bounding box center [559, 569] width 340 height 25
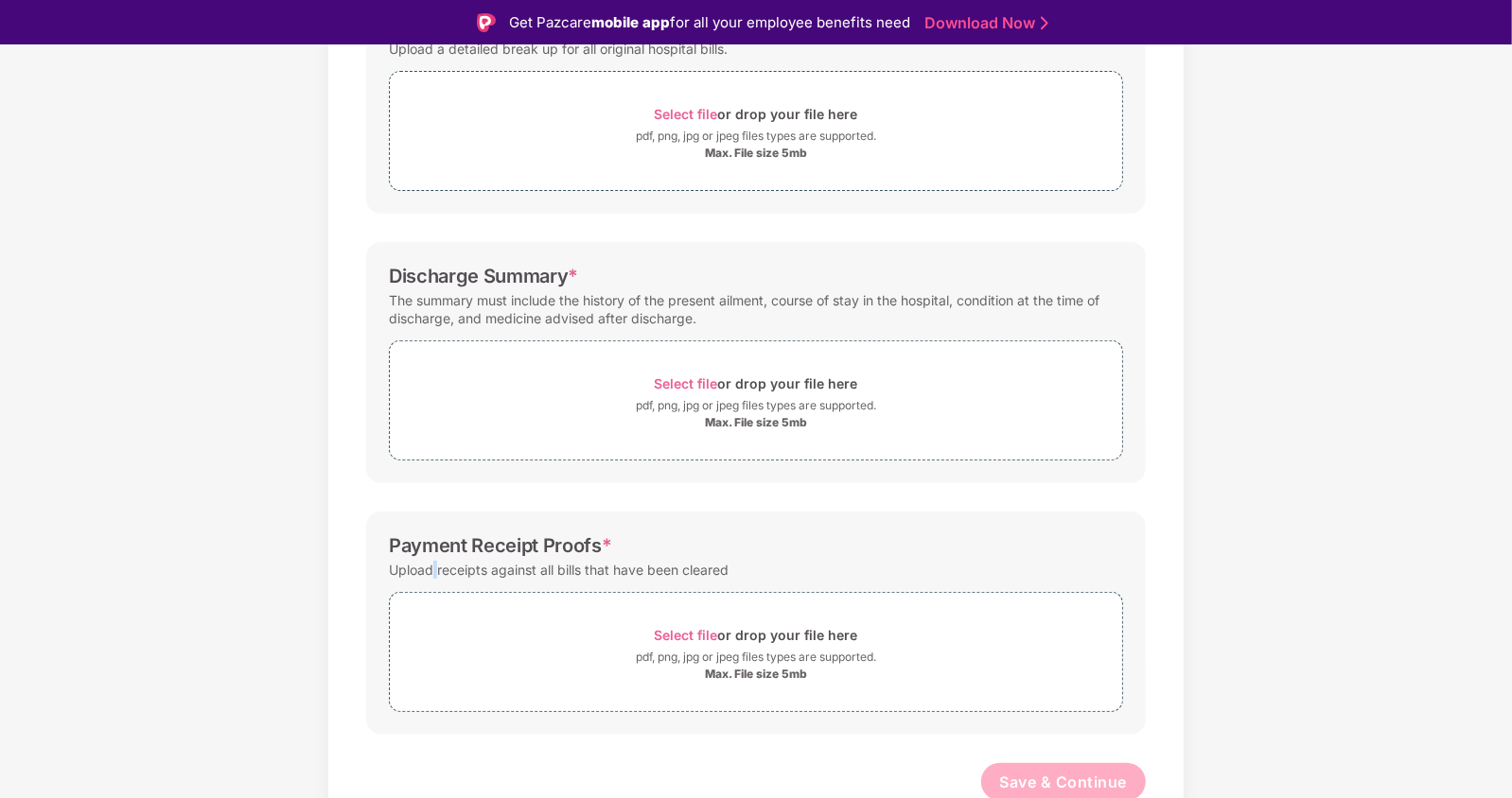
click at [434, 559] on div "Upload receipts against all bills that have been cleared" at bounding box center [559, 569] width 340 height 25
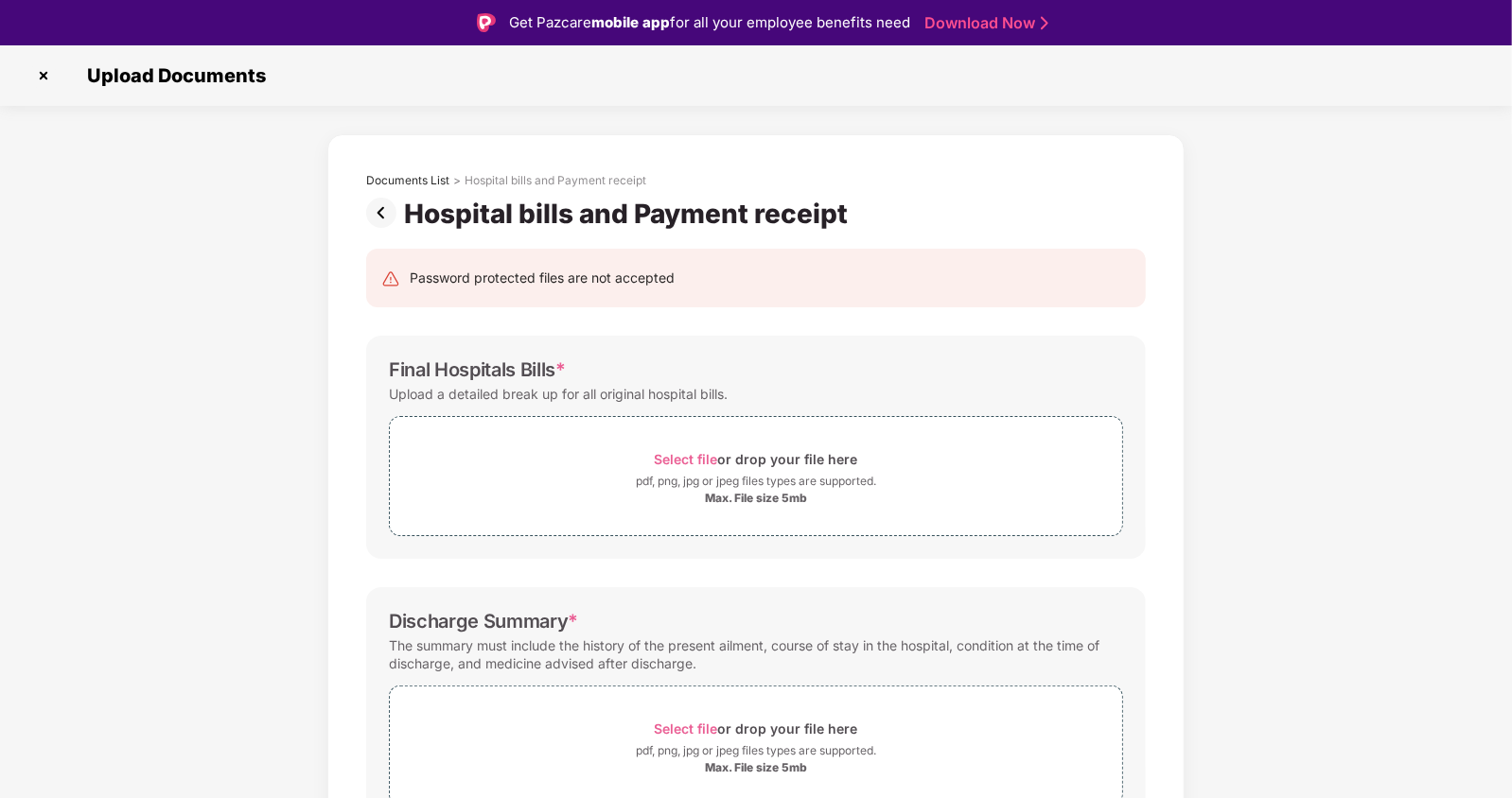
click at [378, 207] on img at bounding box center [384, 212] width 38 height 30
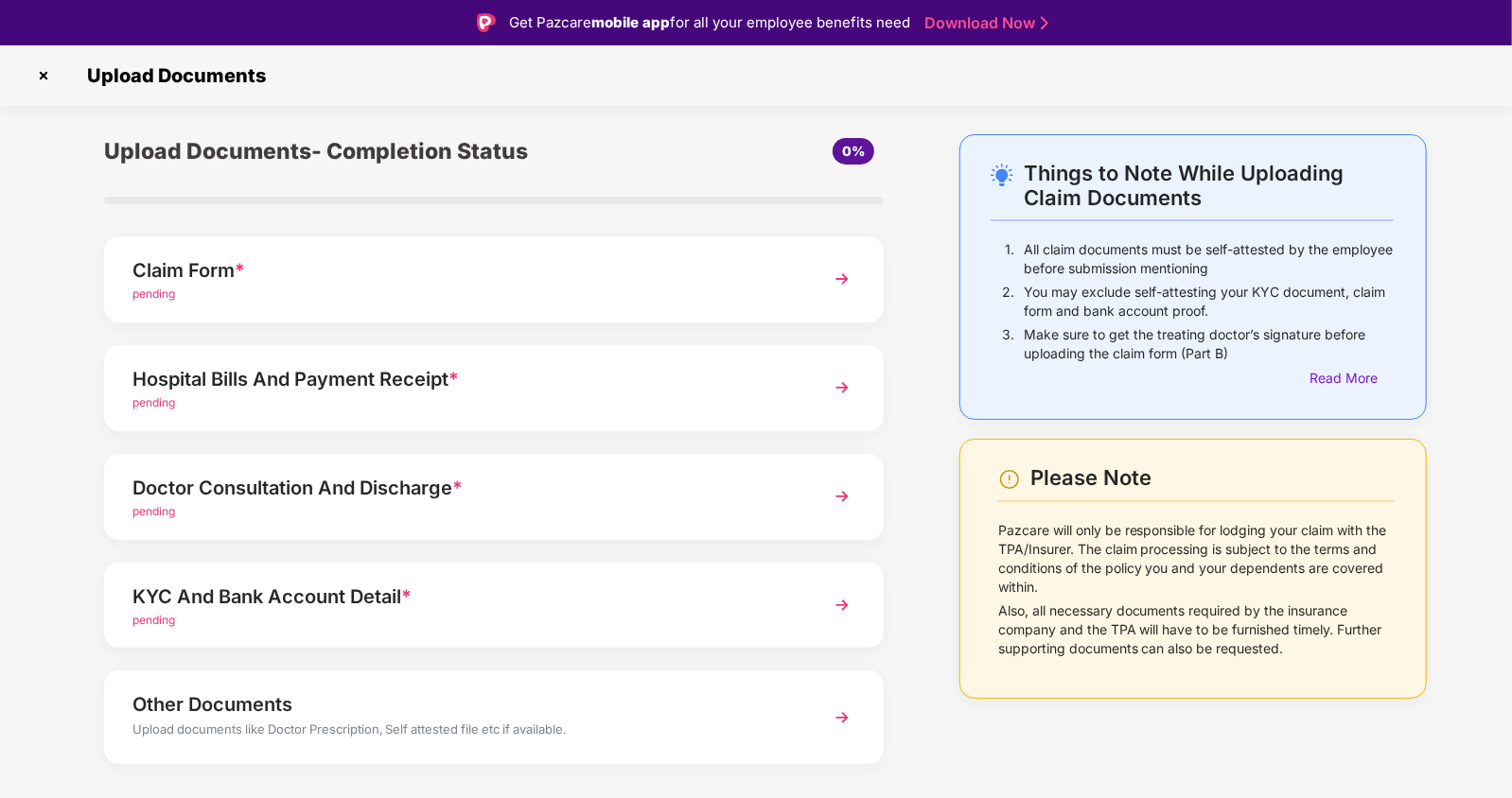
scroll to position [37, 0]
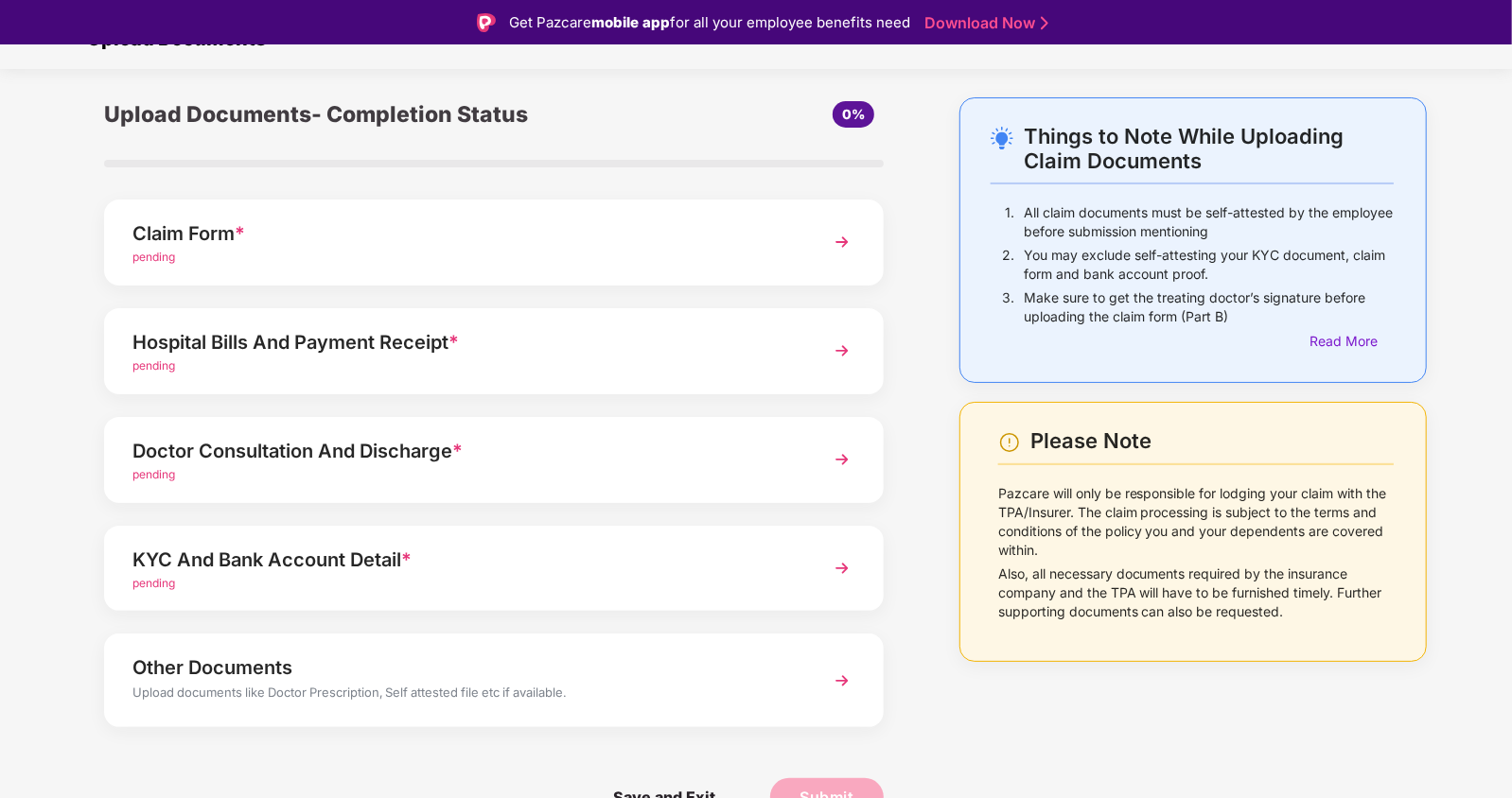
click at [402, 459] on div "Doctor Consultation And Discharge *" at bounding box center [463, 451] width 662 height 30
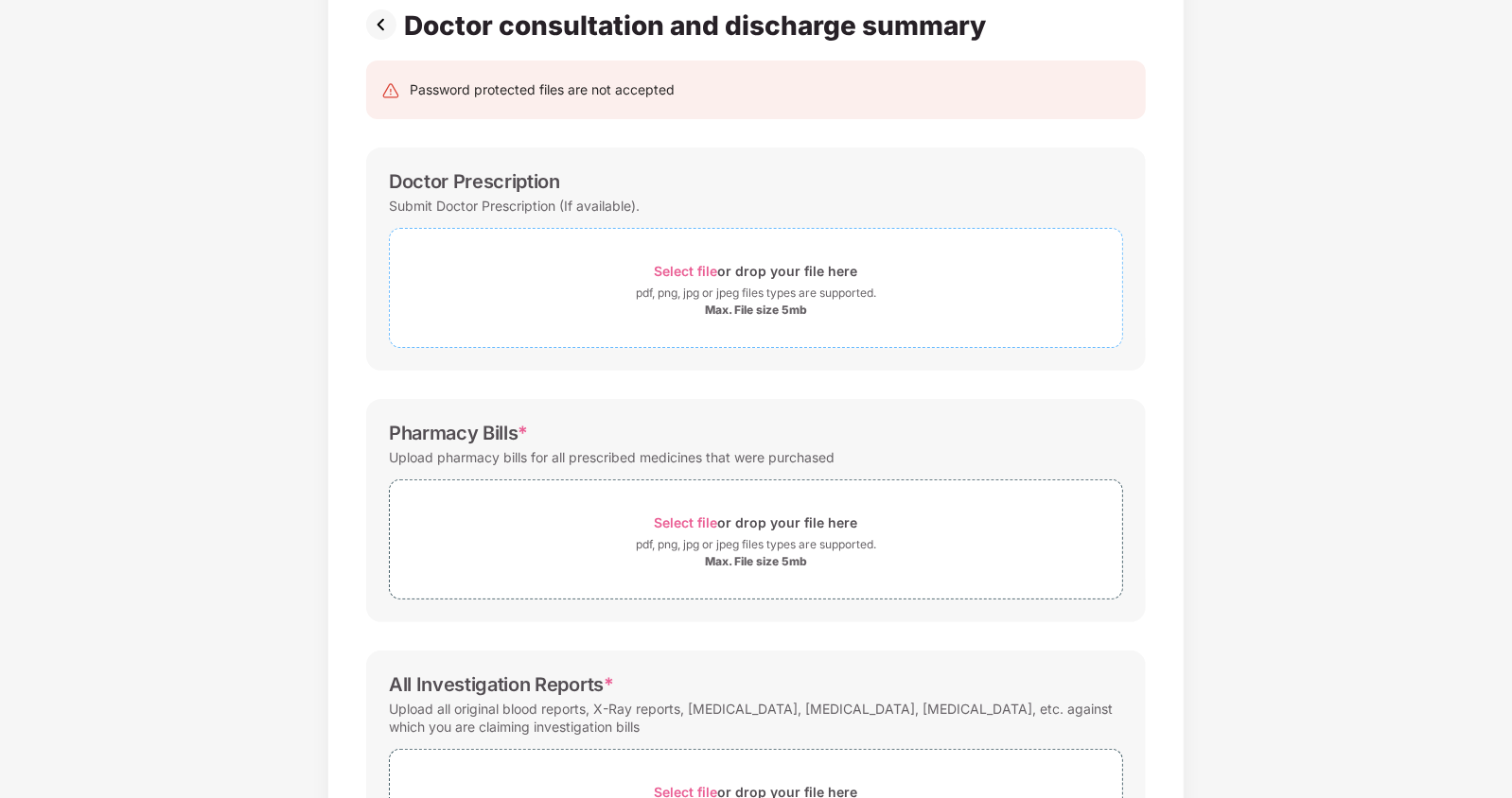
scroll to position [82, 0]
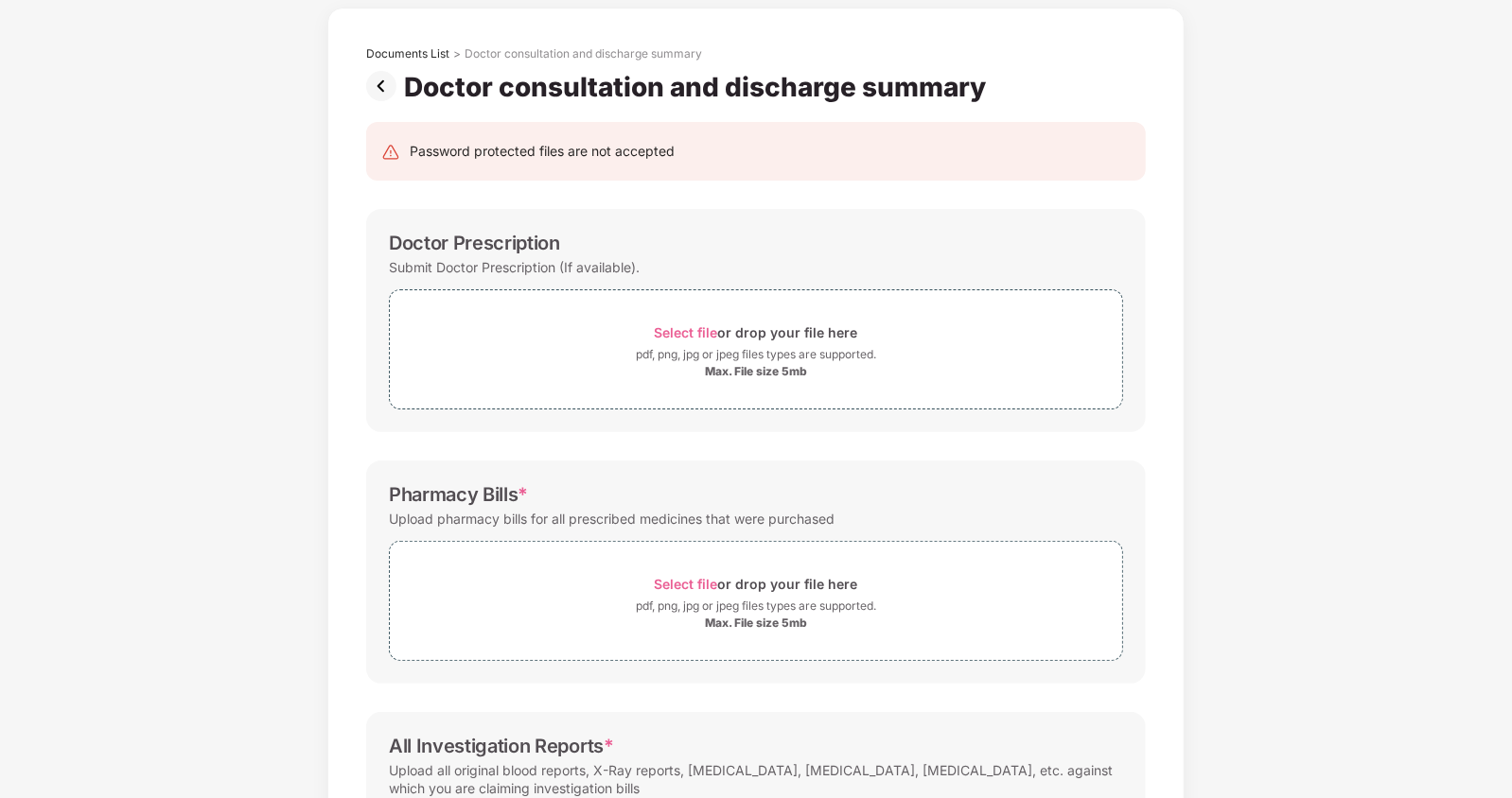
click at [388, 83] on img at bounding box center [384, 85] width 38 height 30
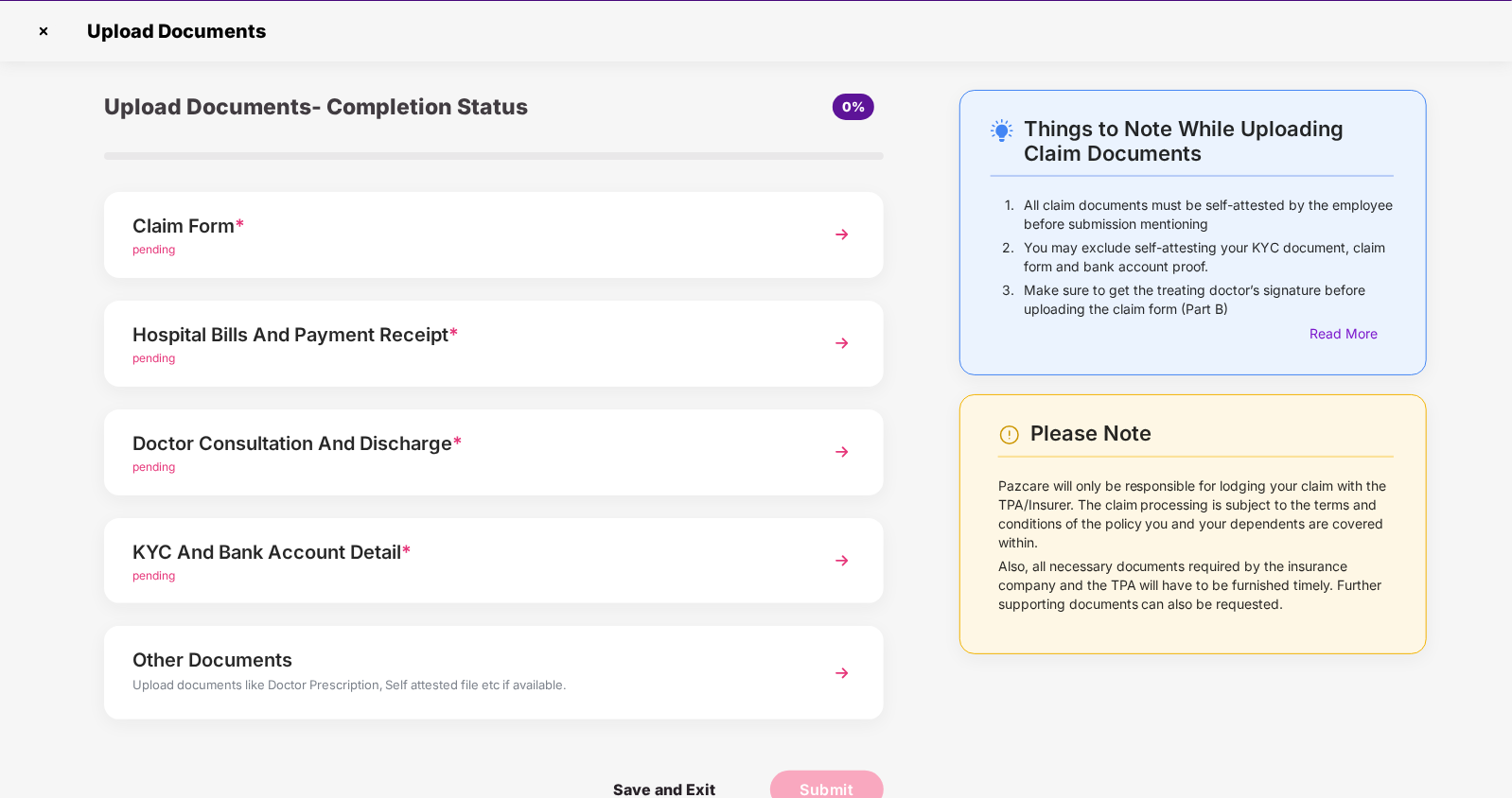
scroll to position [37, 0]
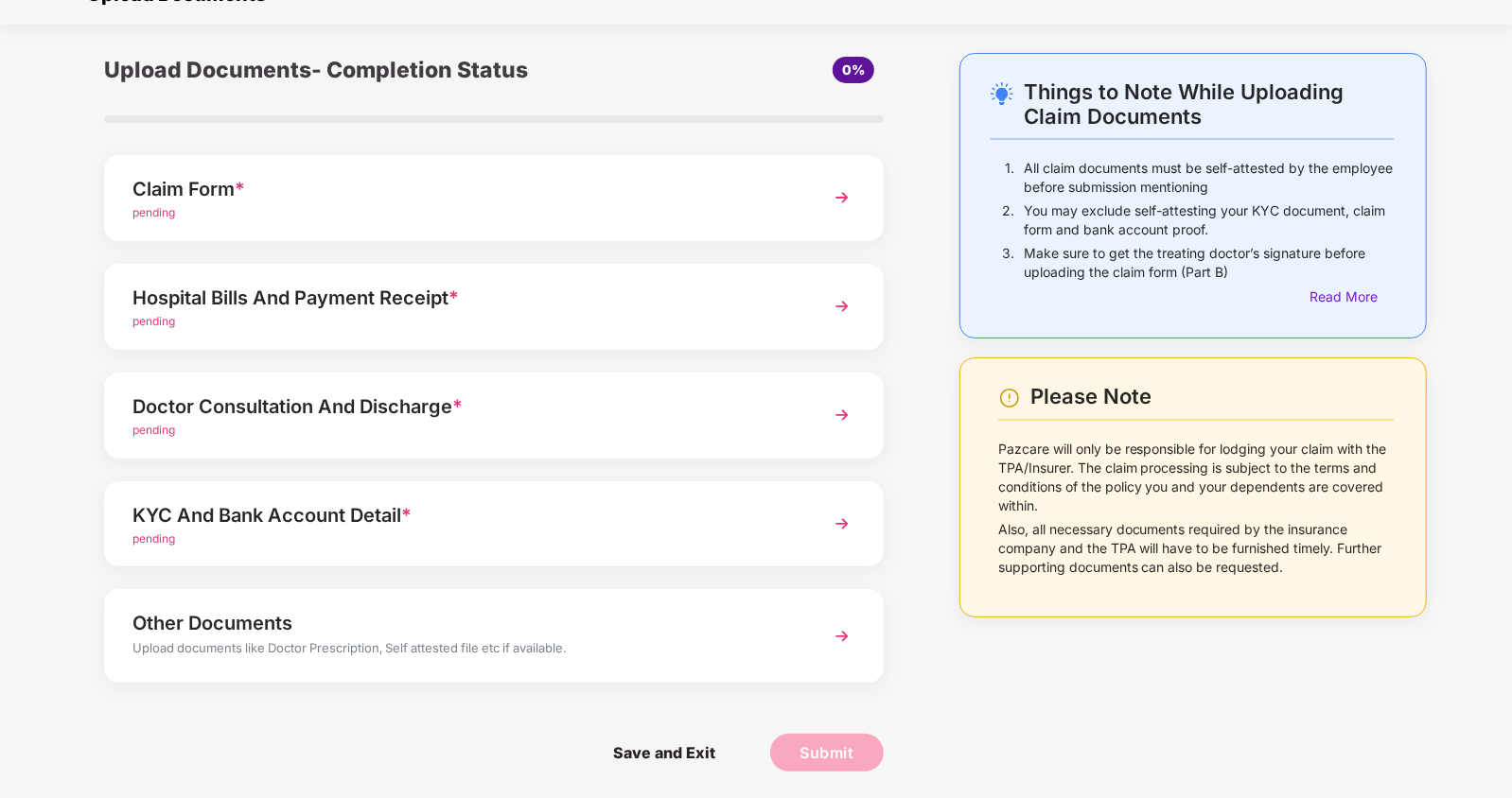
click at [334, 422] on div "pending" at bounding box center [463, 430] width 662 height 18
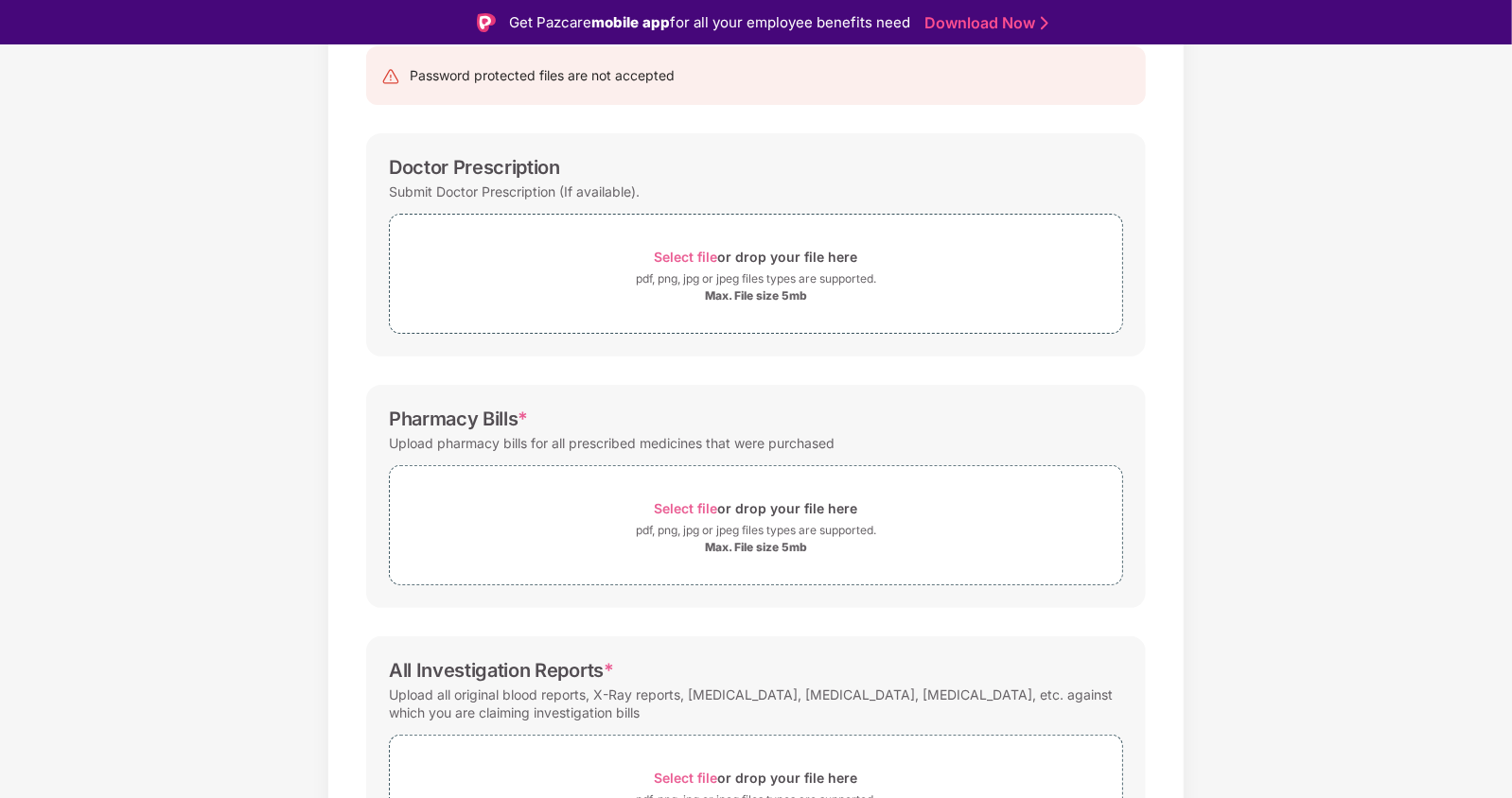
scroll to position [217, 0]
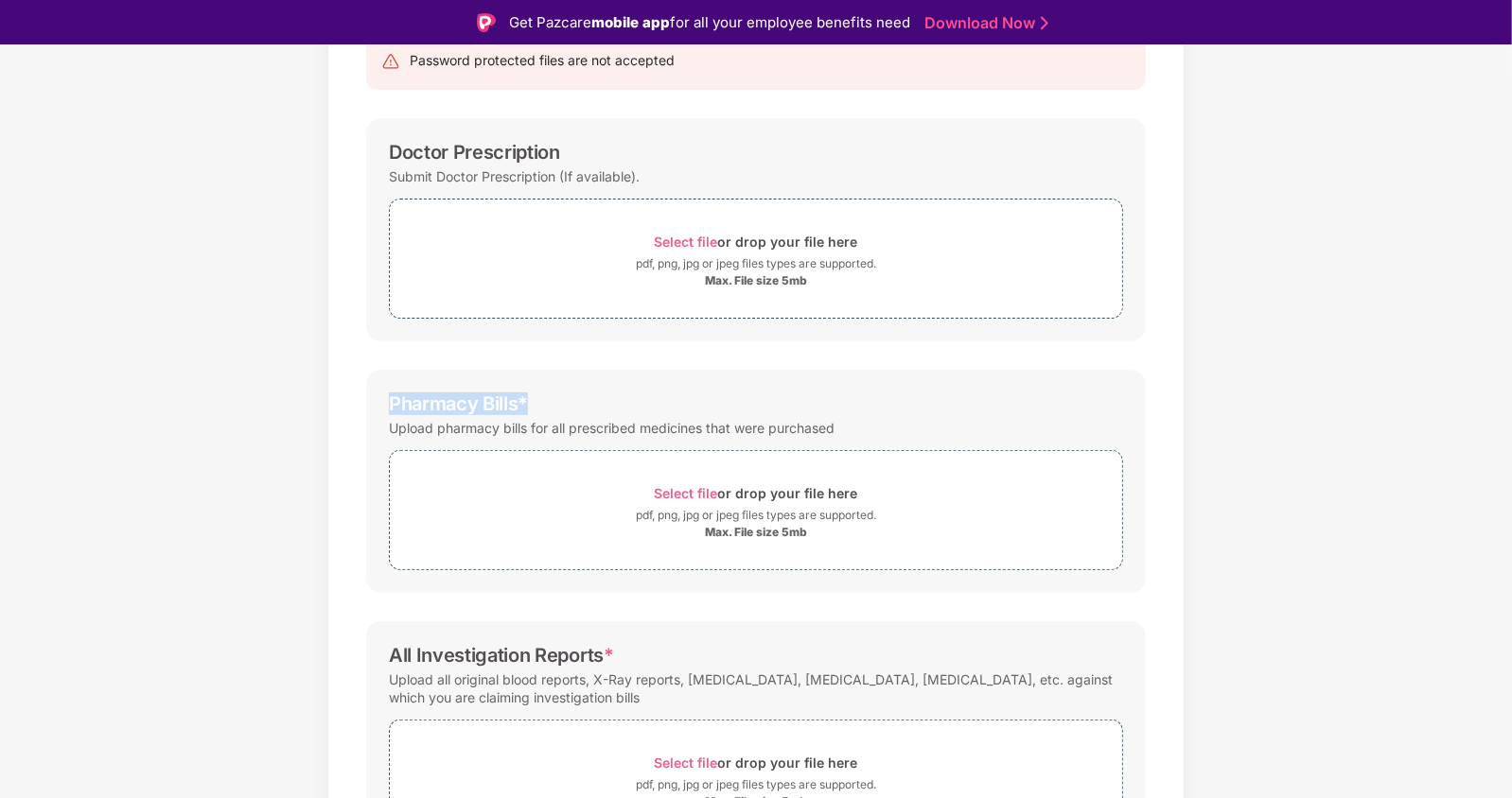
drag, startPoint x: 538, startPoint y: 399, endPoint x: 380, endPoint y: 403, distance: 158.1
click at [381, 403] on div "Pharmacy Bills * Upload pharmacy bills for all prescribed medicines that were p…" at bounding box center [755, 481] width 779 height 223
click at [504, 408] on div "Pharmacy Bills *" at bounding box center [459, 404] width 139 height 23
click at [520, 407] on div "Pharmacy Bills *" at bounding box center [756, 404] width 734 height 23
click at [520, 407] on span "*" at bounding box center [523, 404] width 11 height 23
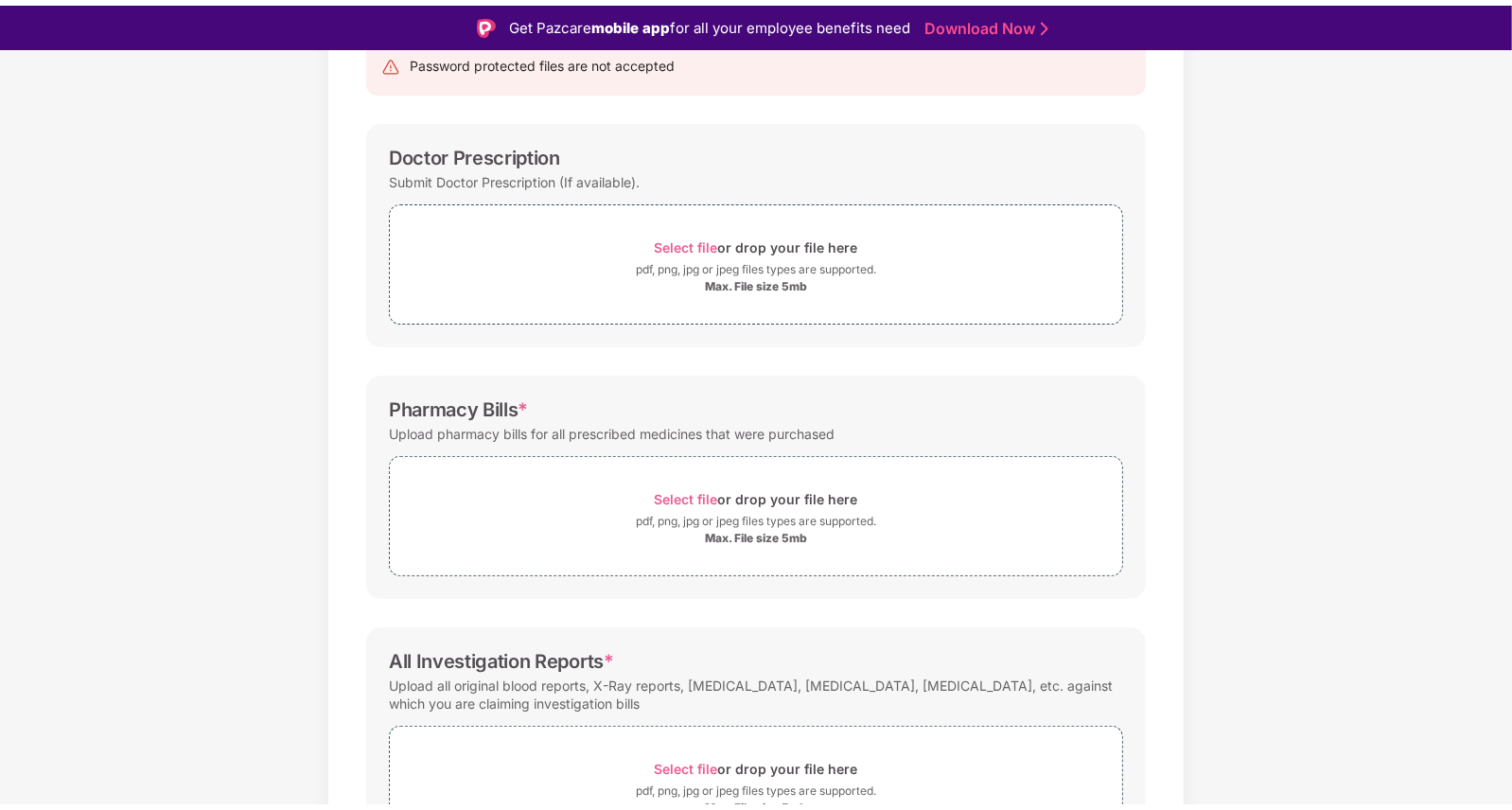
scroll to position [347, 0]
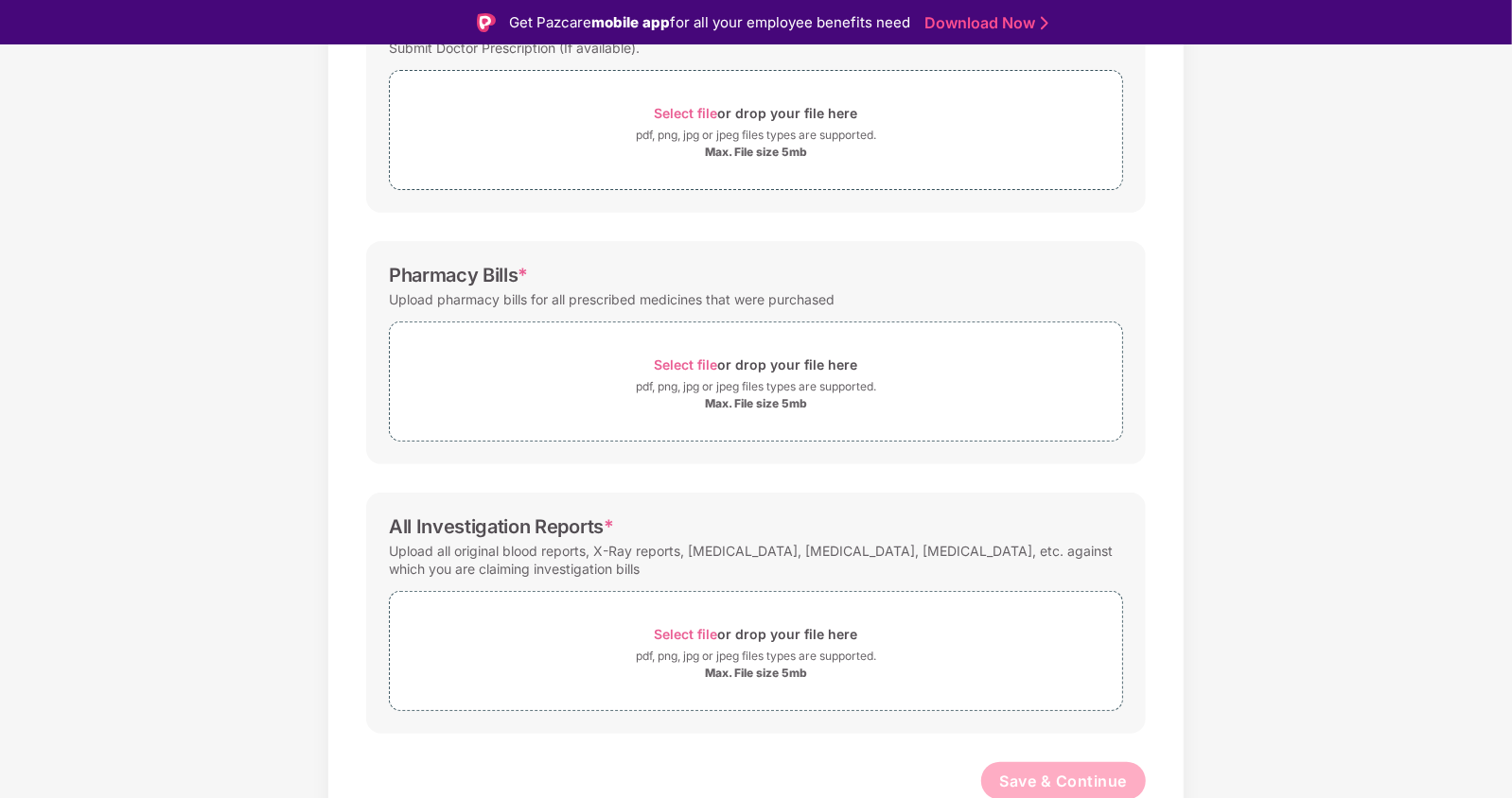
drag, startPoint x: 638, startPoint y: 535, endPoint x: 388, endPoint y: 534, distance: 250.0
click at [388, 534] on div "All Investigation Reports * Upload all original blood reports, X-Ray reports, s…" at bounding box center [755, 613] width 779 height 241
click at [390, 533] on div "All Investigation Reports *" at bounding box center [501, 527] width 225 height 23
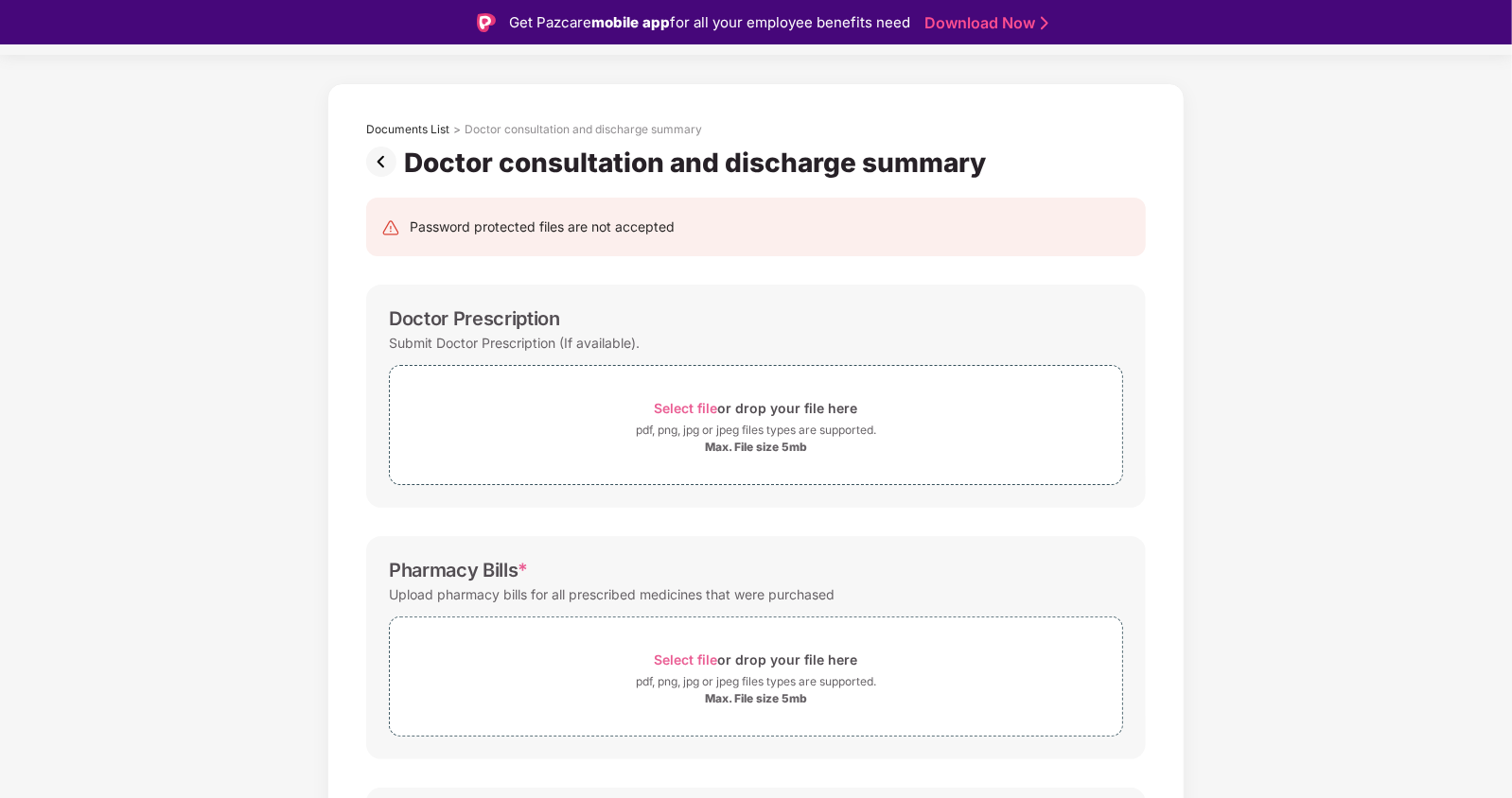
scroll to position [0, 0]
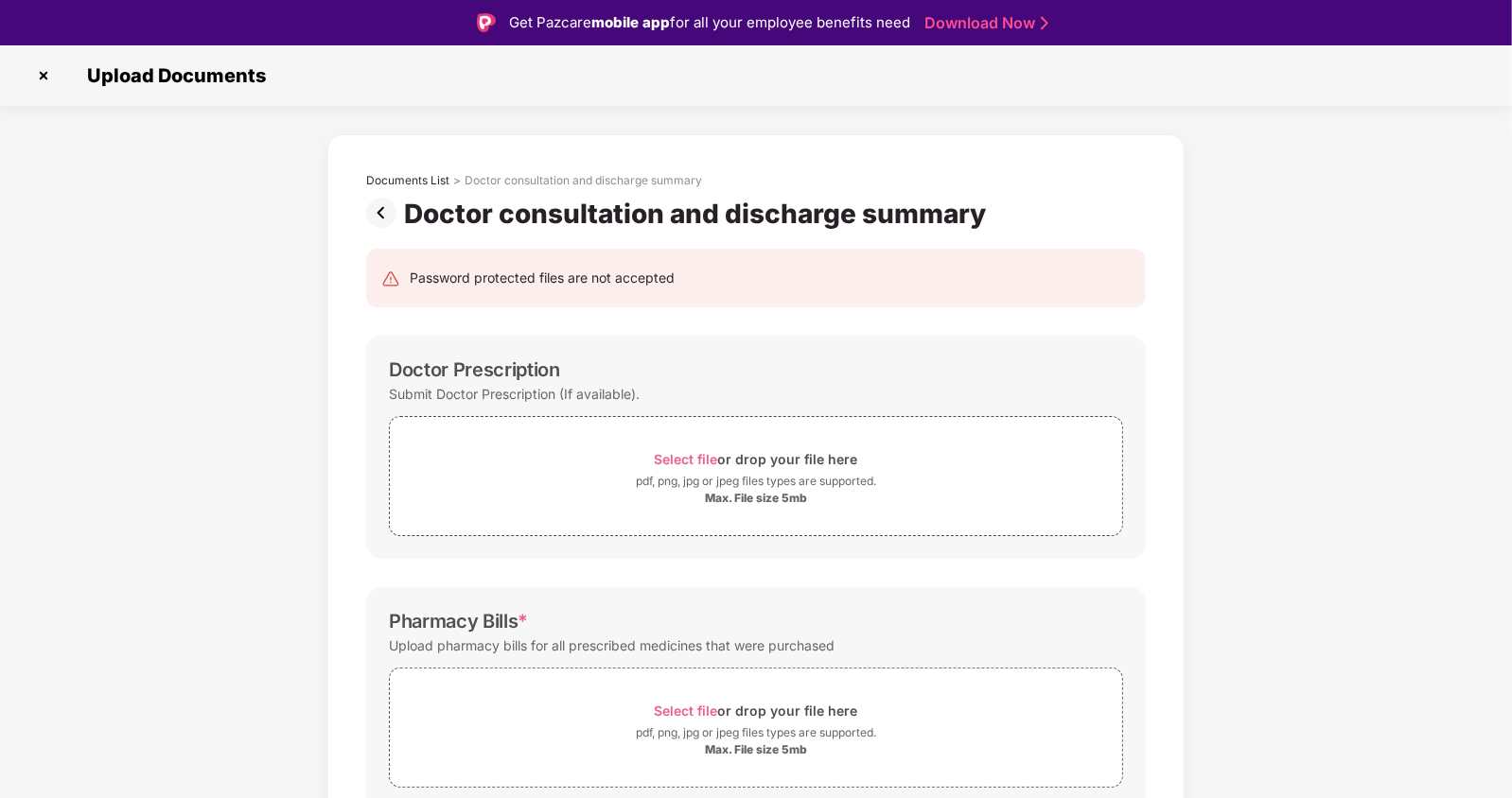
click at [381, 200] on img at bounding box center [384, 212] width 38 height 30
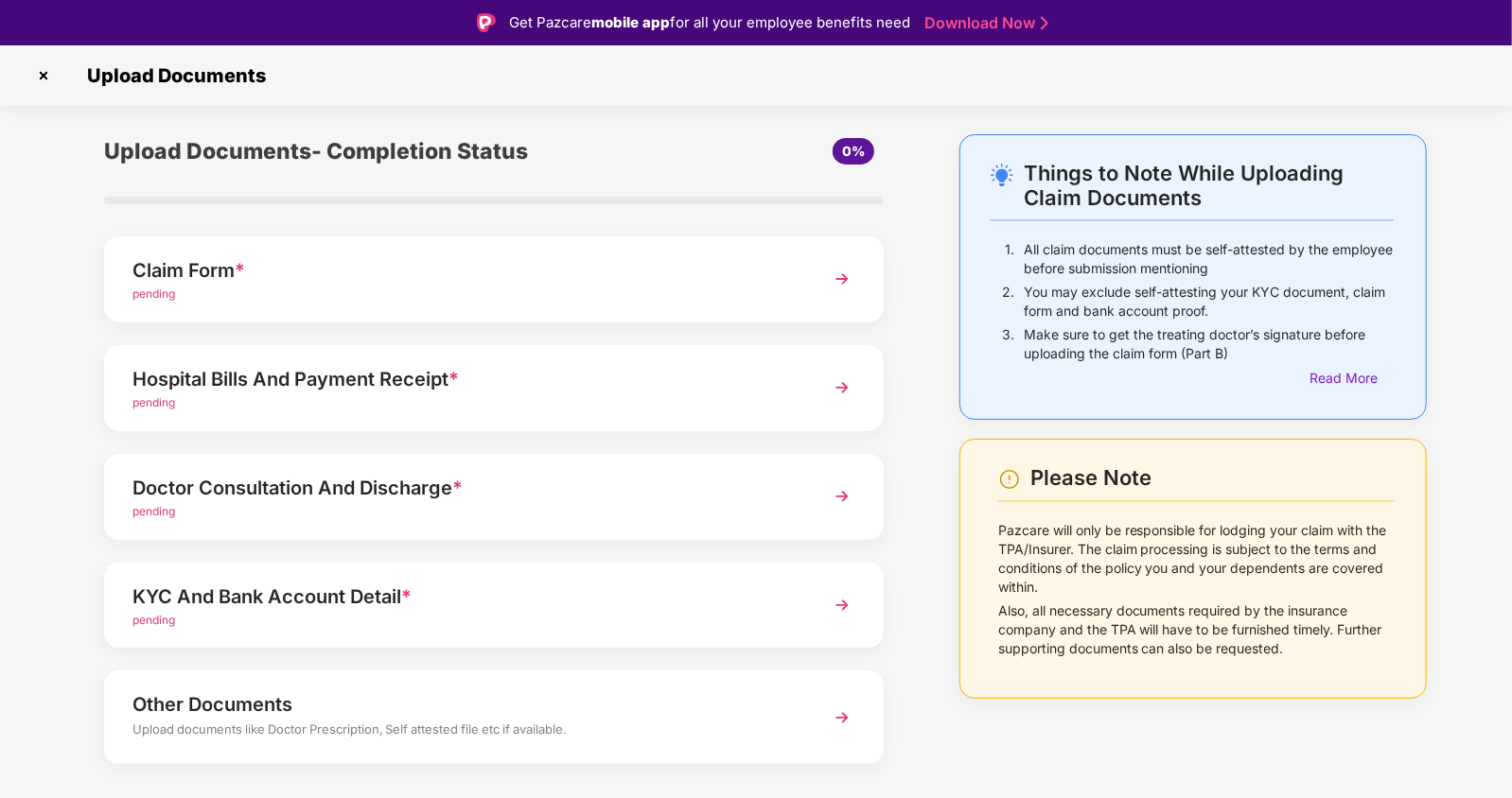
scroll to position [37, 0]
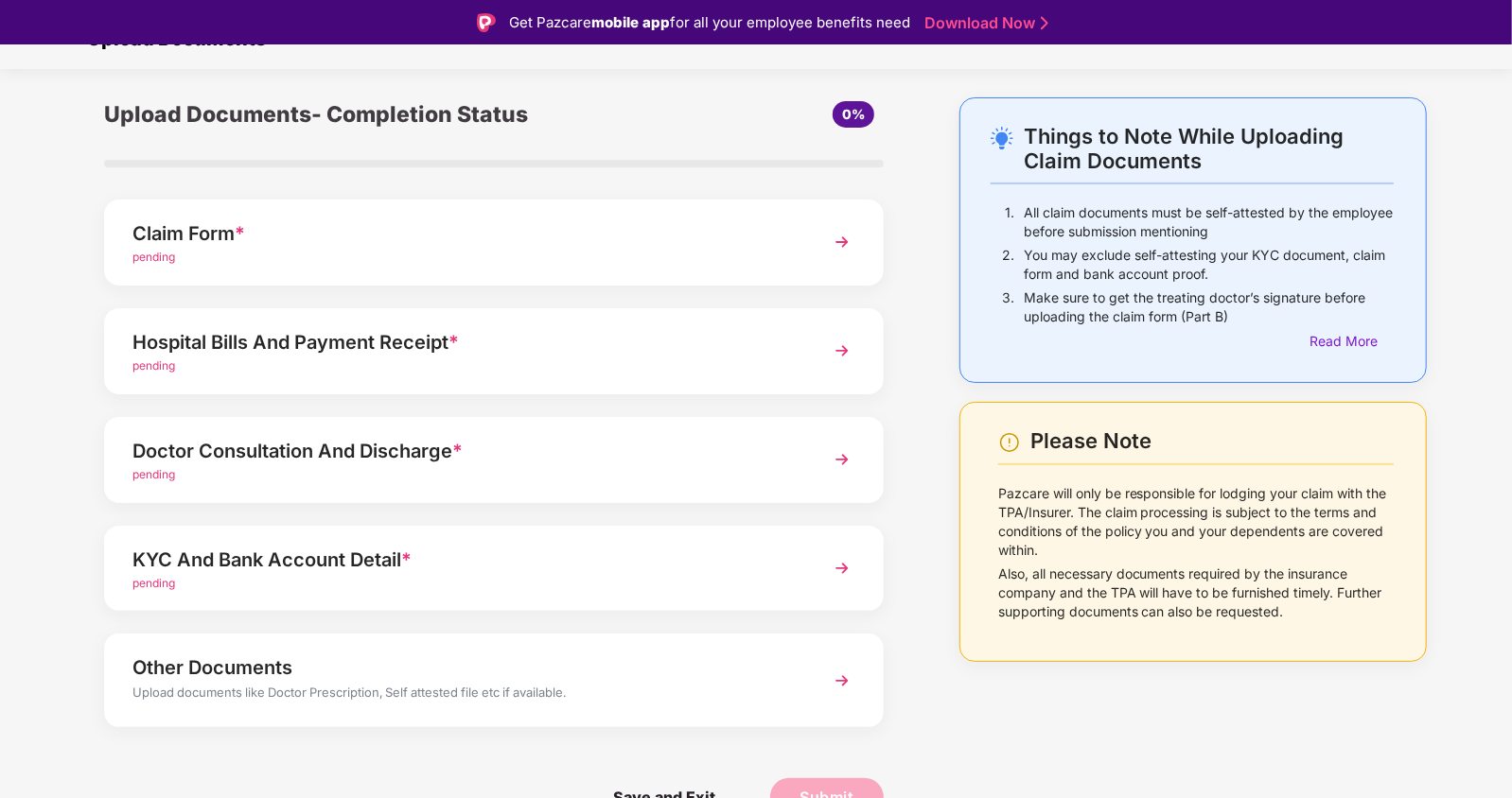
click at [355, 592] on div "KYC And Bank Account Detail * pending" at bounding box center [493, 568] width 779 height 86
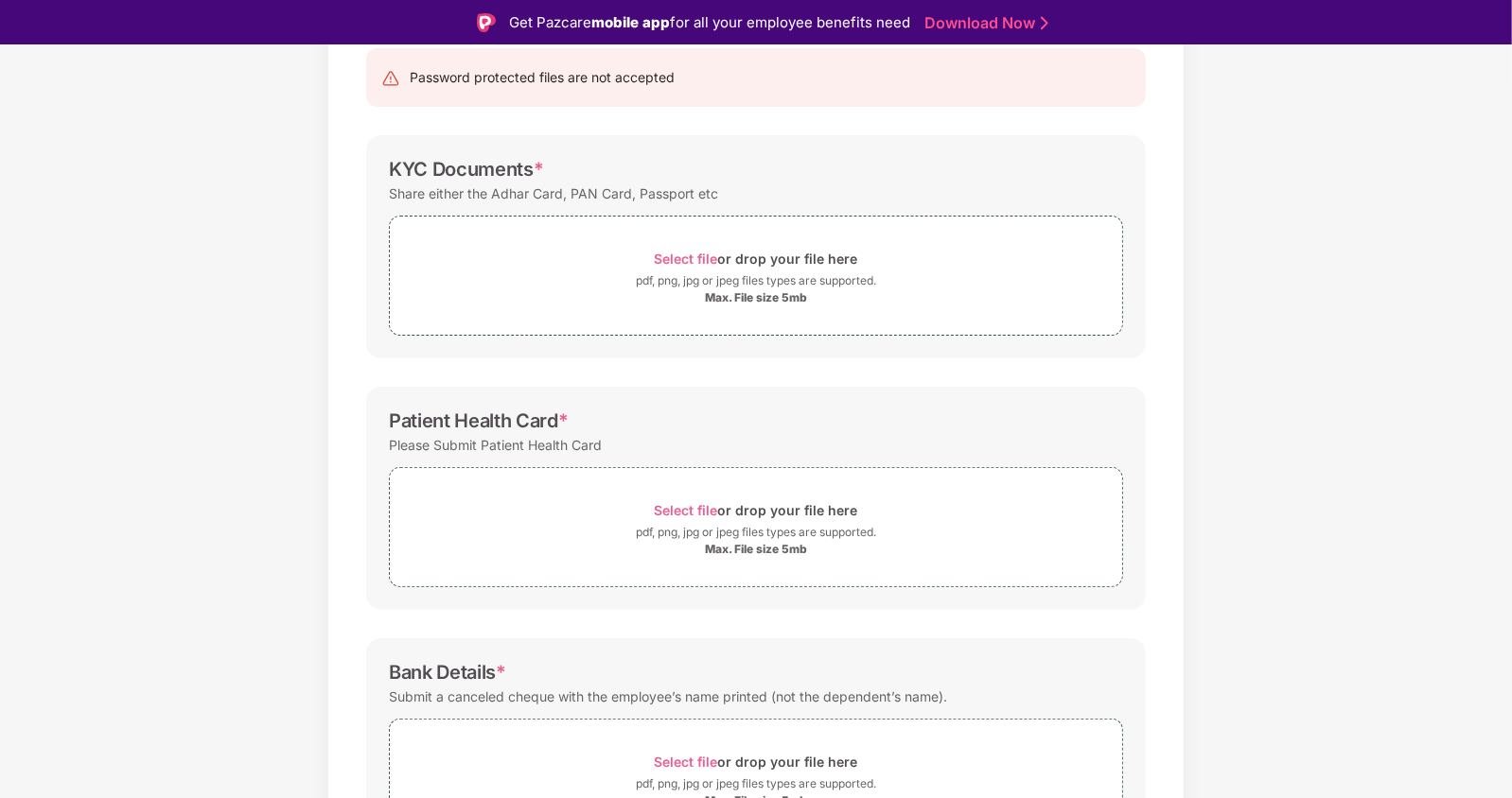
scroll to position [289, 0]
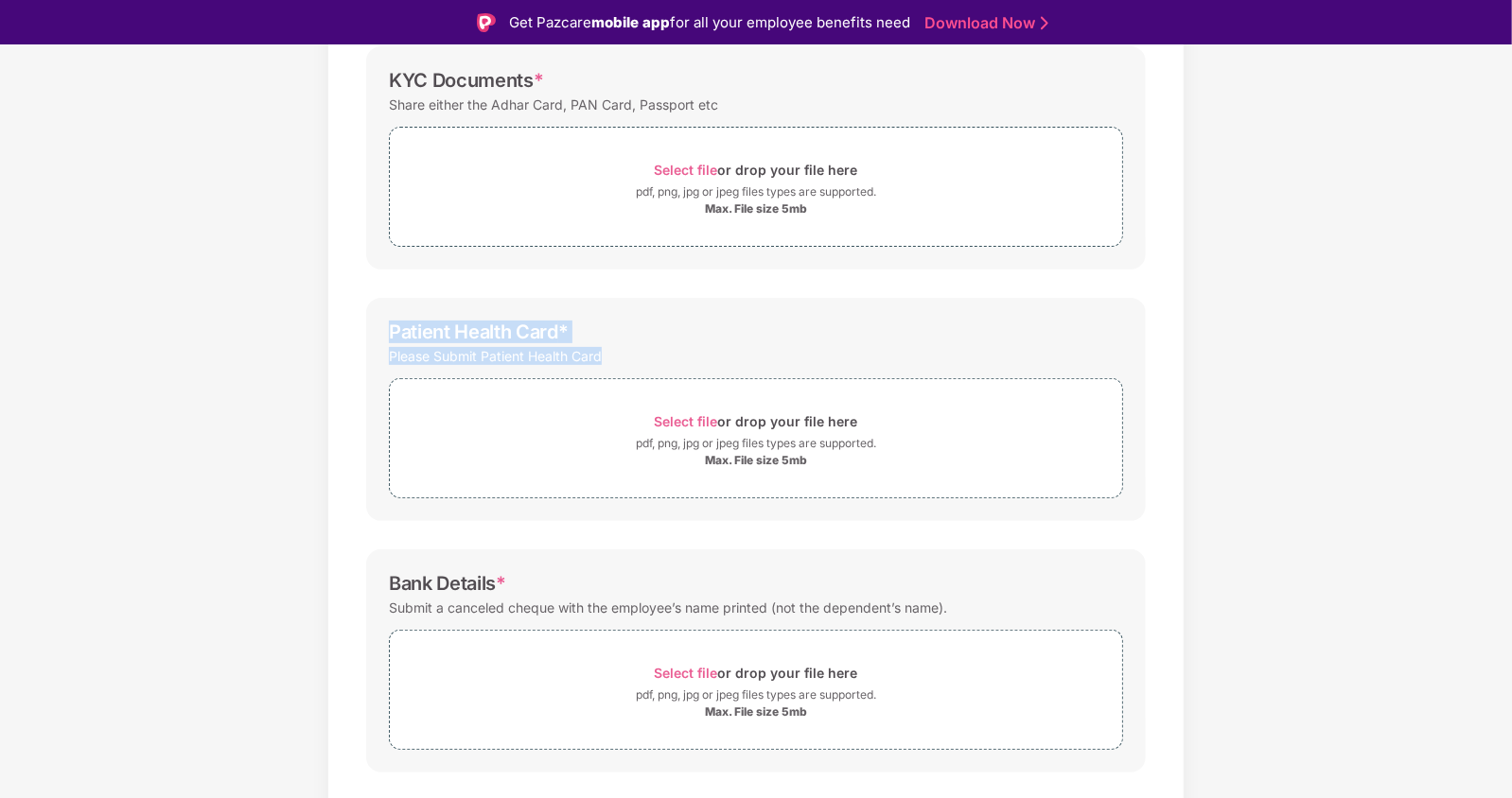
drag, startPoint x: 412, startPoint y: 330, endPoint x: 617, endPoint y: 351, distance: 206.1
click at [617, 351] on div "Patient Health Card * Please Submit Patient Health Card Select file or drop you…" at bounding box center [755, 409] width 779 height 223
copy div "Patient Health Card * Please Submit Patient Health Card"
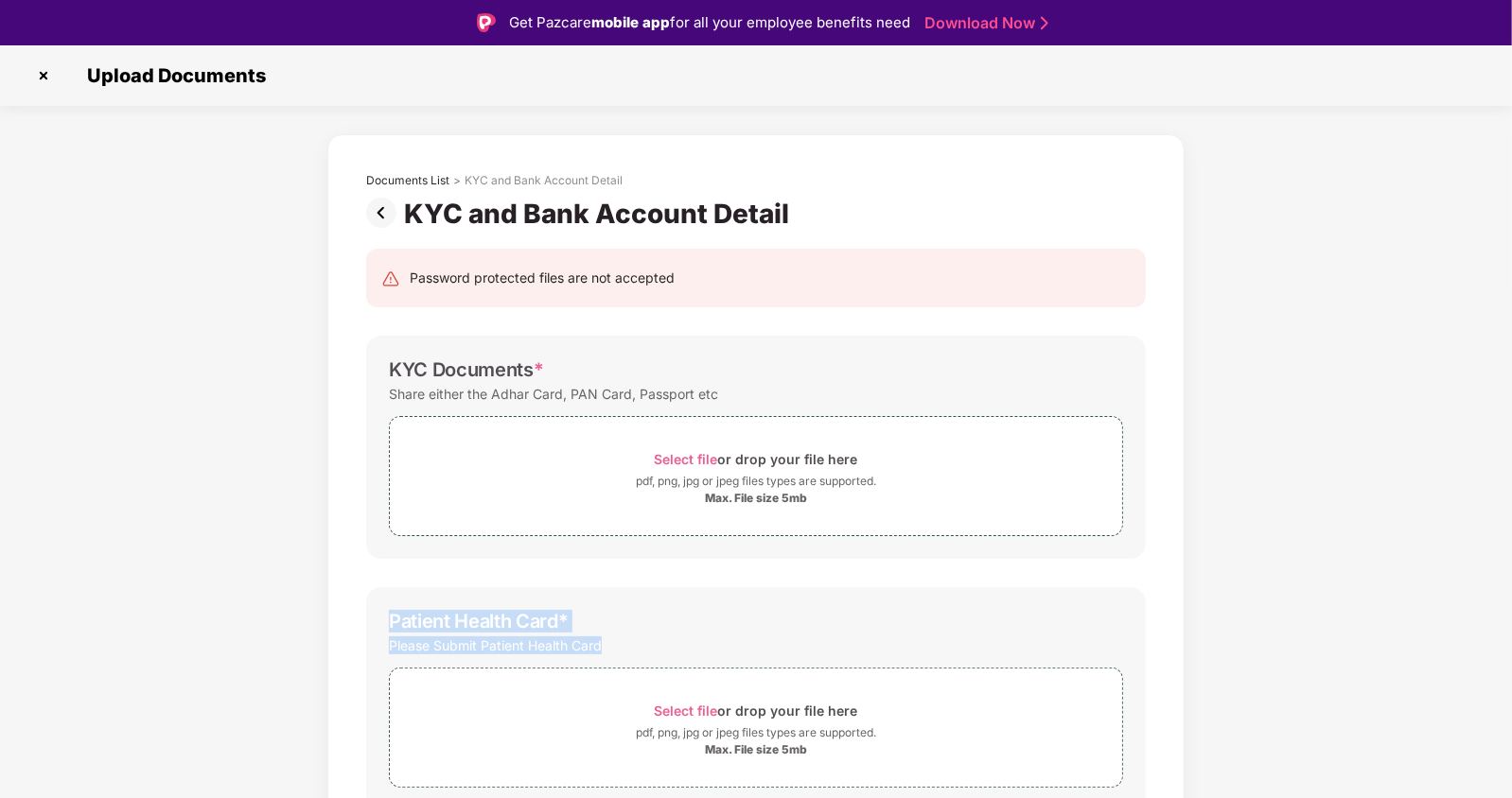
click at [386, 212] on img at bounding box center [384, 212] width 38 height 30
